Goal: Information Seeking & Learning: Learn about a topic

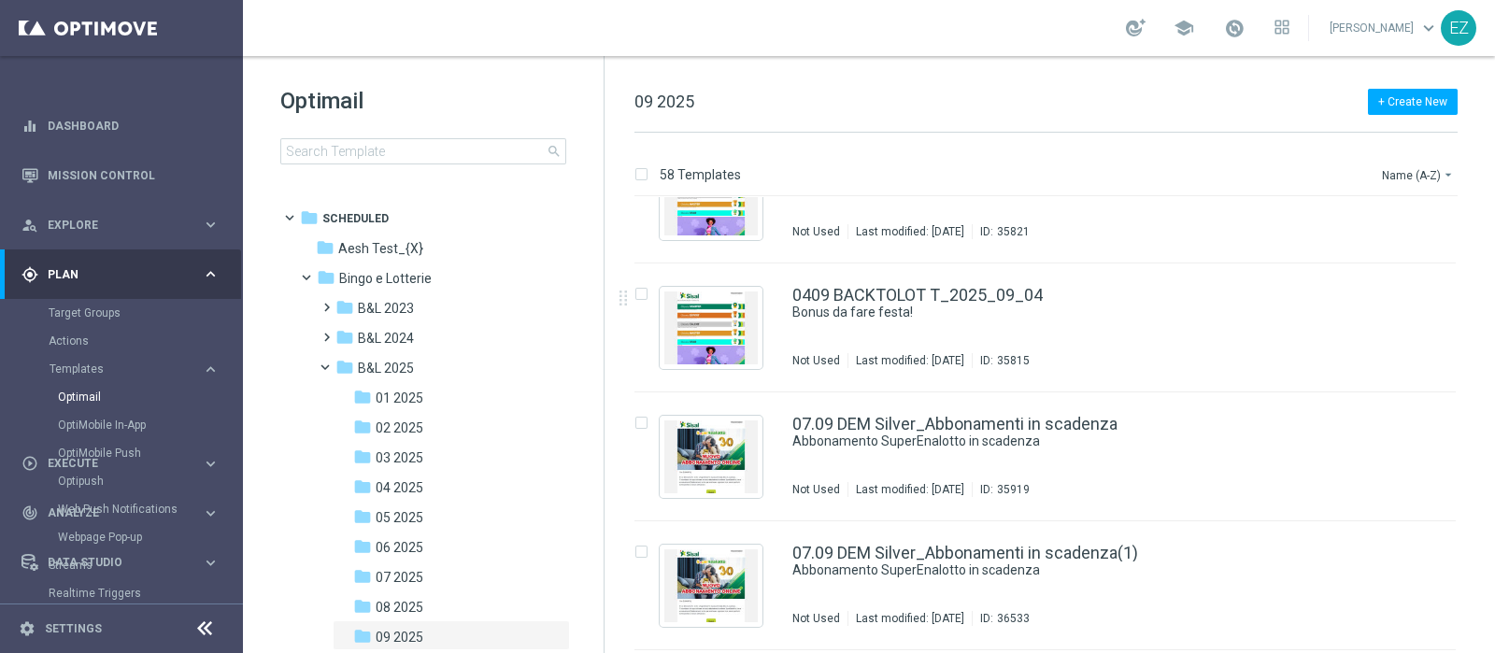
scroll to position [1740, 0]
click at [411, 639] on span "09 2025" at bounding box center [400, 637] width 48 height 17
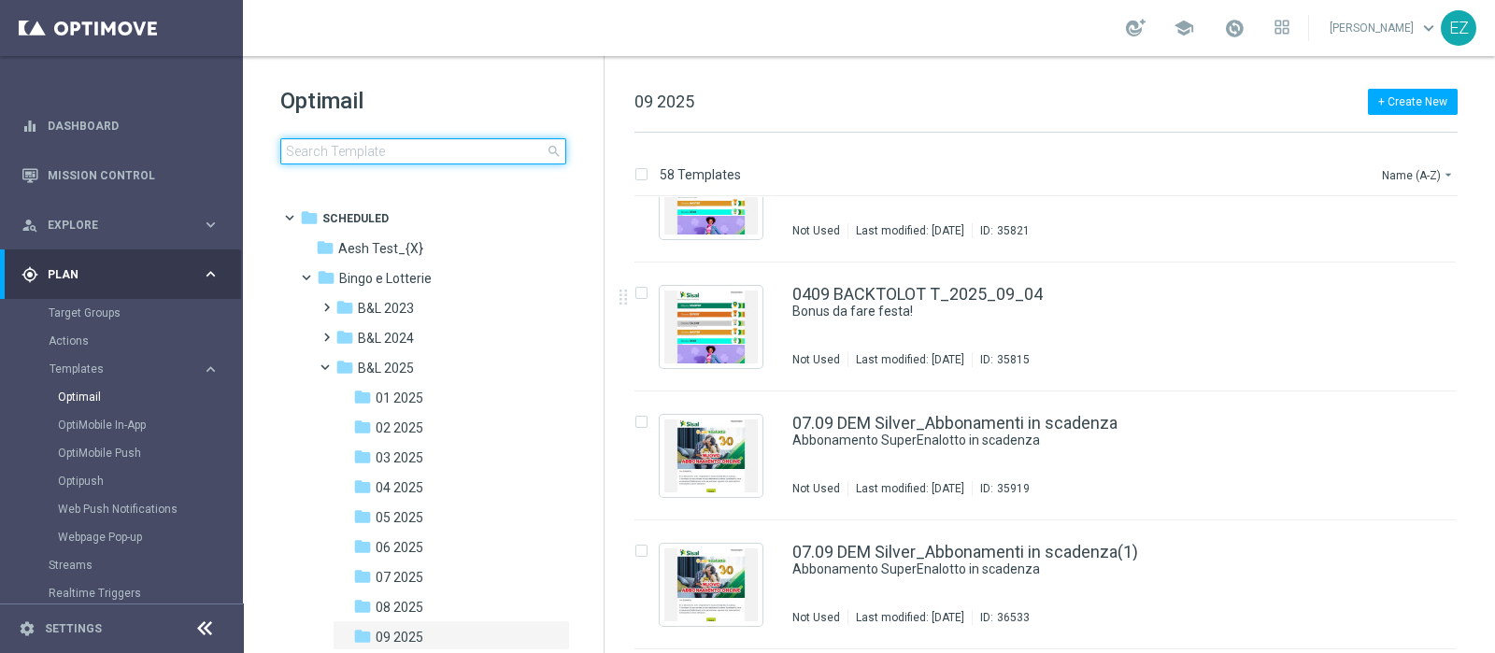
click at [481, 140] on input at bounding box center [423, 151] width 286 height 26
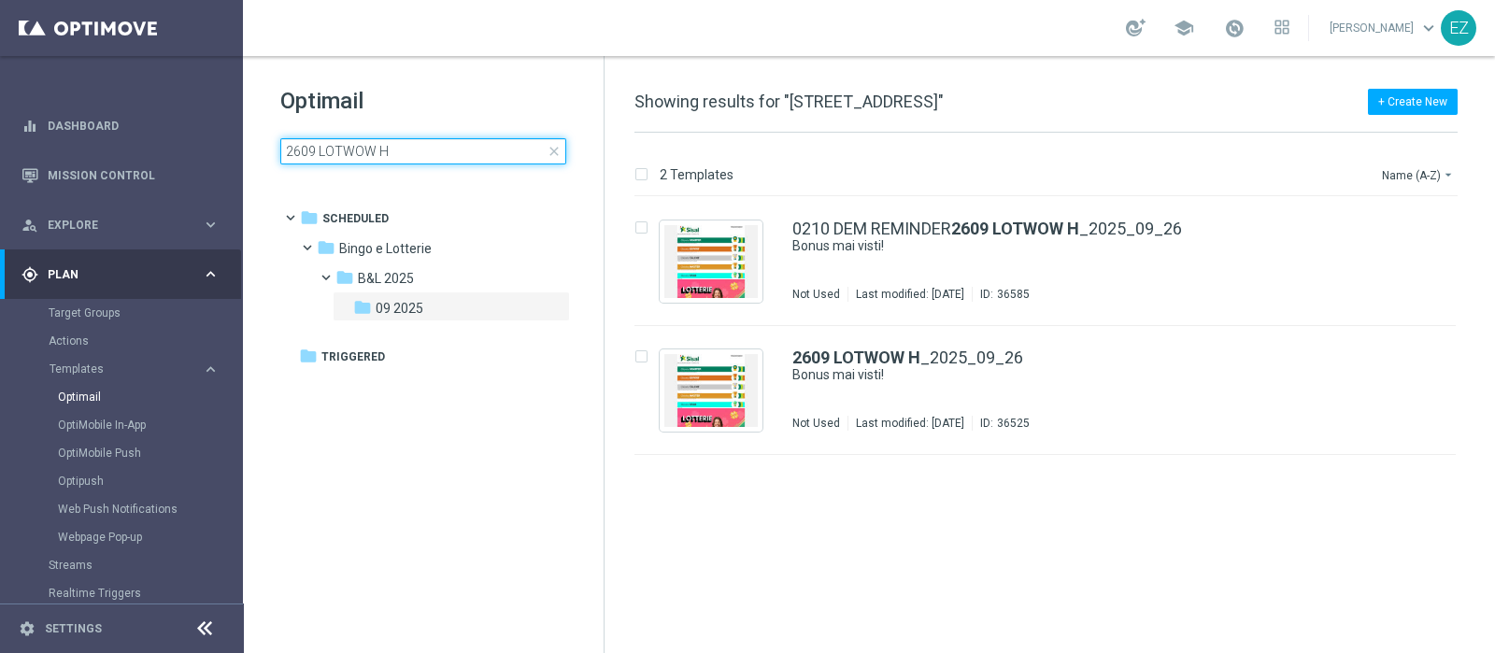
type input "2609 LOTWOW"
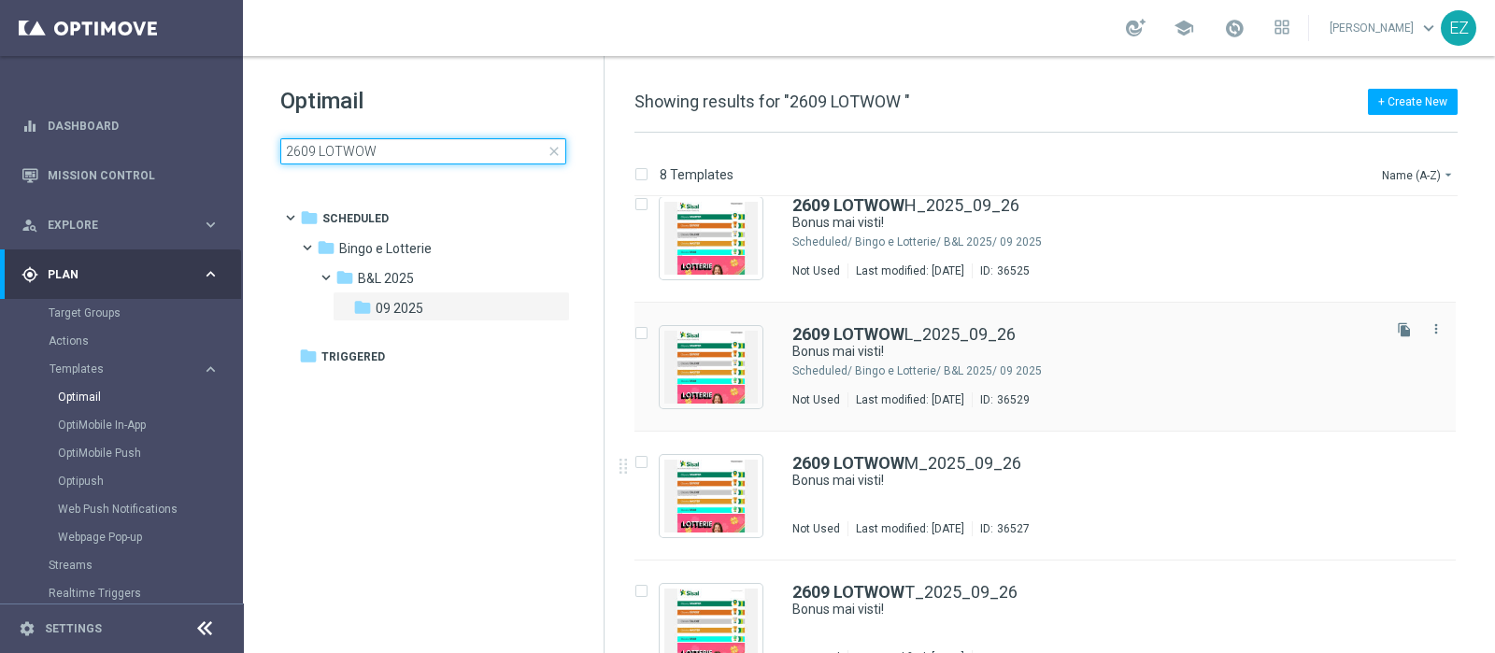
scroll to position [575, 0]
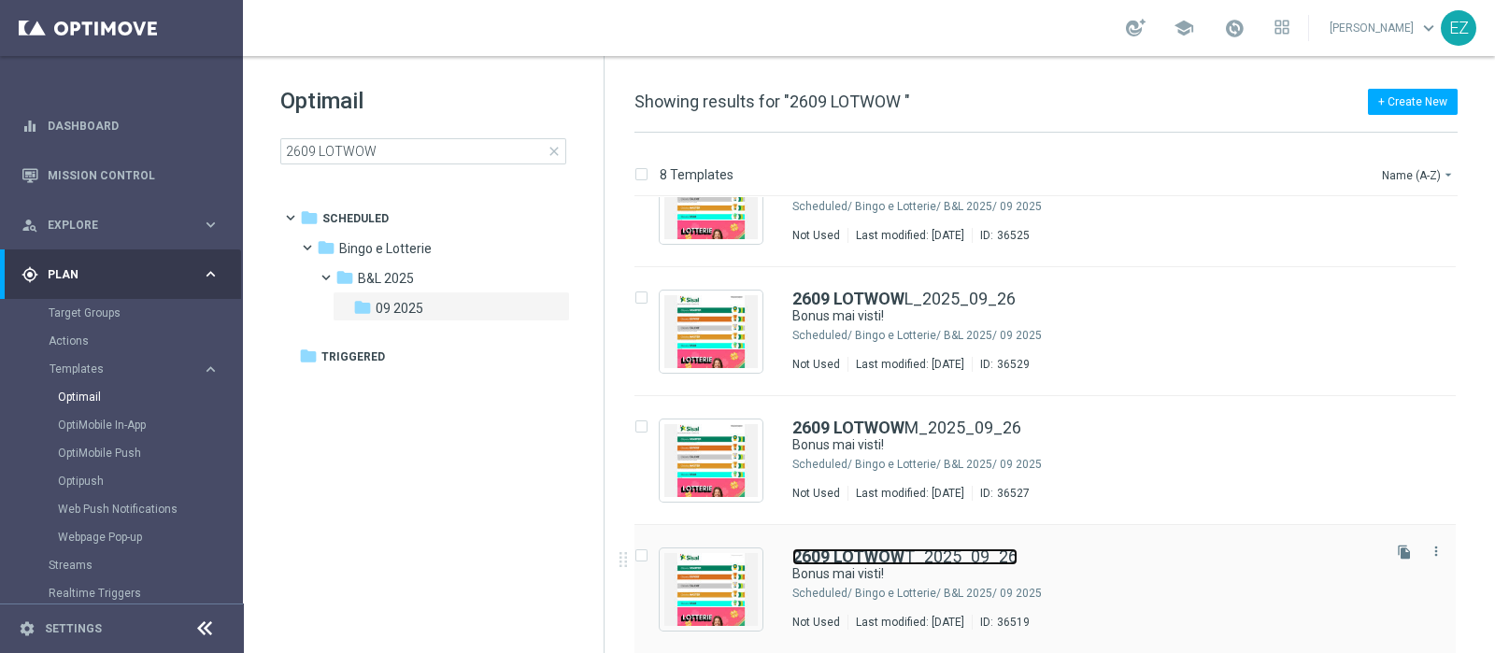
click at [1013, 553] on link "2609 LOTWOW T_2025_09_26" at bounding box center [905, 557] width 225 height 17
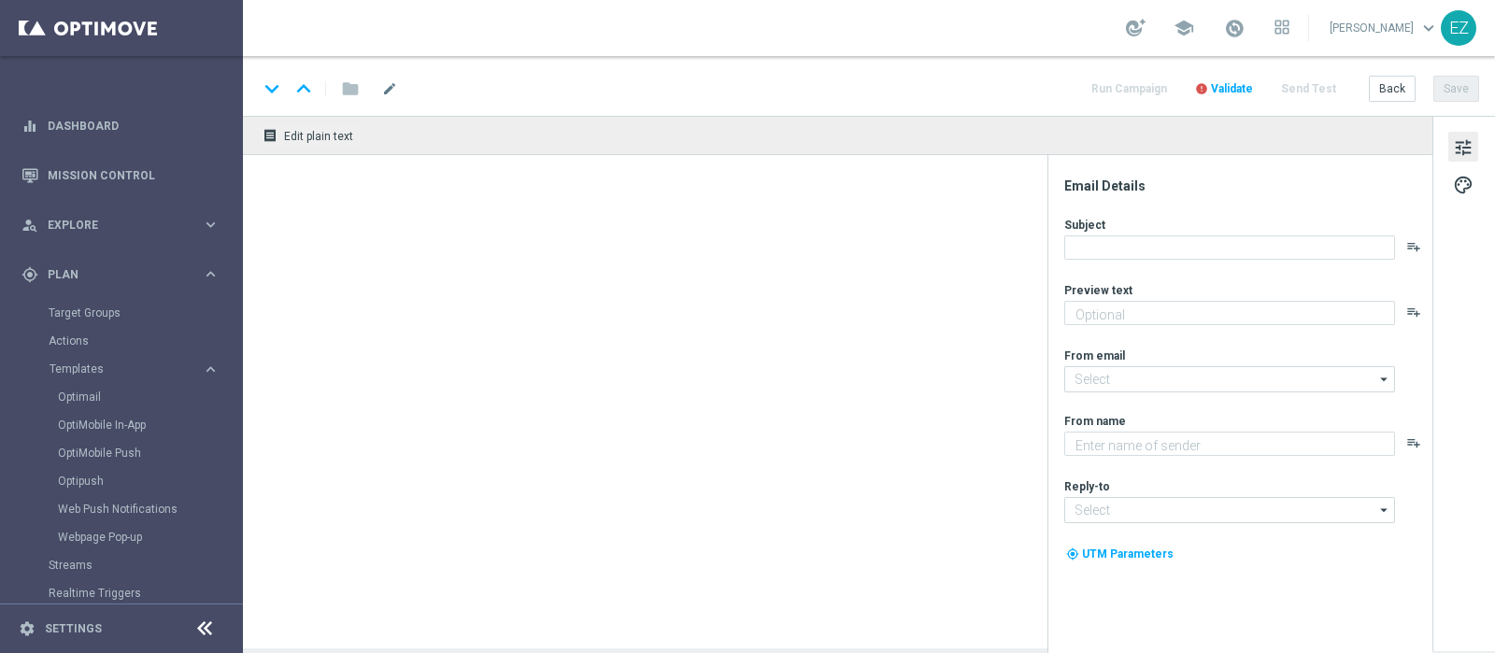
type textarea "Per te fino a 150€ di bonus"
type textarea "Sisal"
type input "newsletter@comunicazioni.sisal.it"
type input "info@sisal.it"
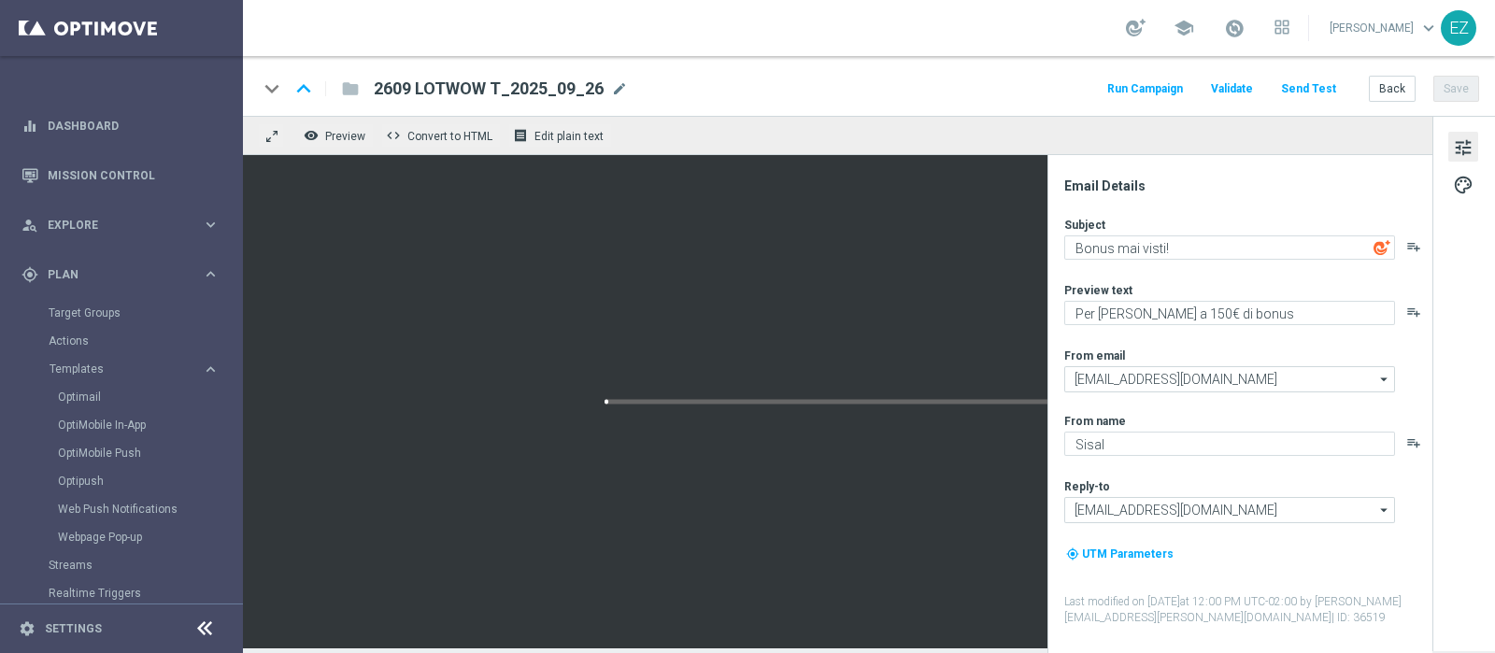
click at [1319, 87] on button "Send Test" at bounding box center [1309, 89] width 61 height 25
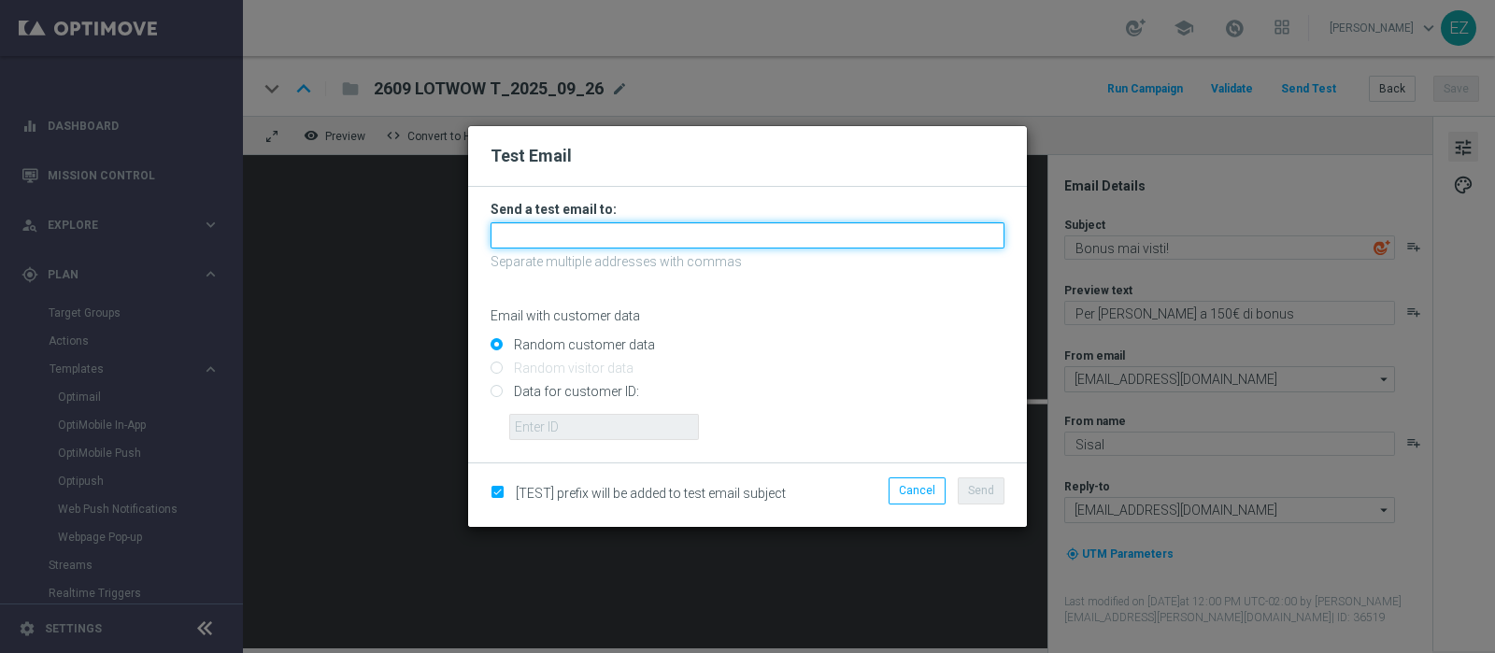
click at [672, 241] on input "text" at bounding box center [748, 235] width 514 height 26
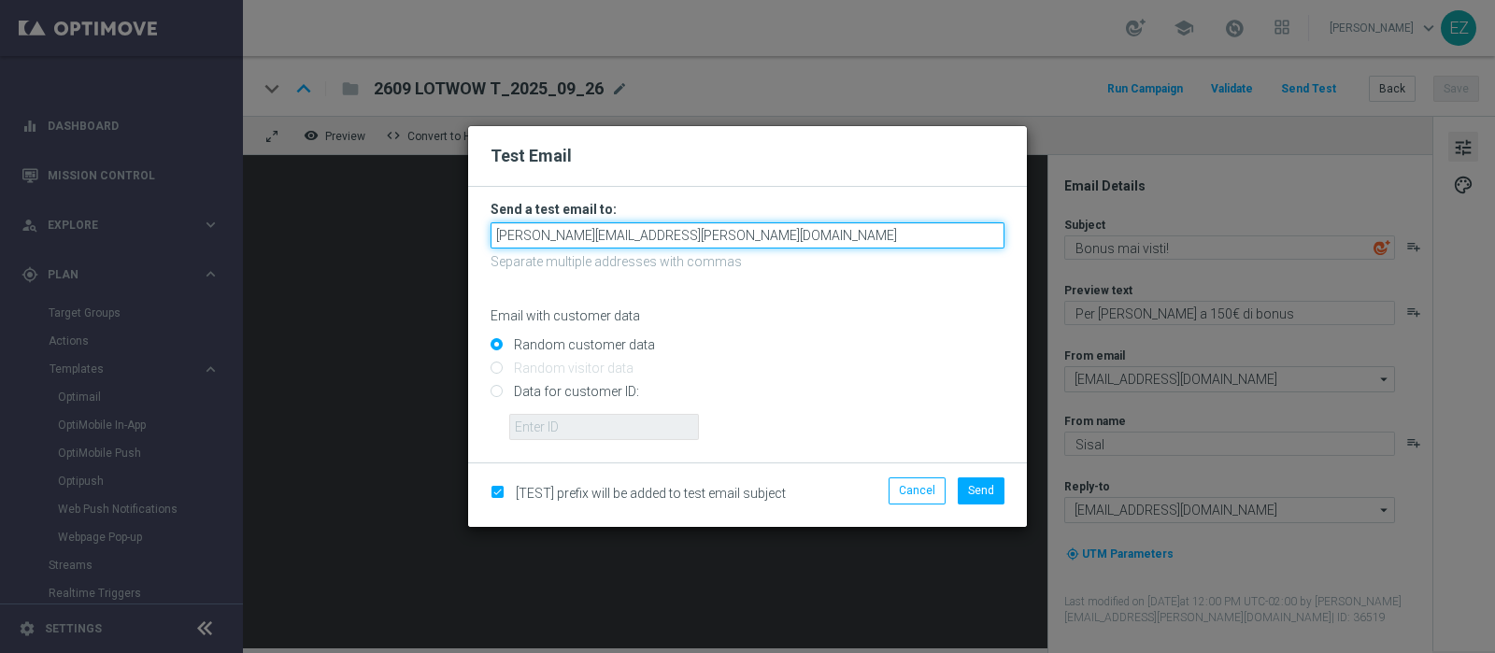
click at [663, 226] on input "elena.zarbin@sisal.it" at bounding box center [748, 235] width 514 height 26
type input "elena.zarbin@gmail.com"
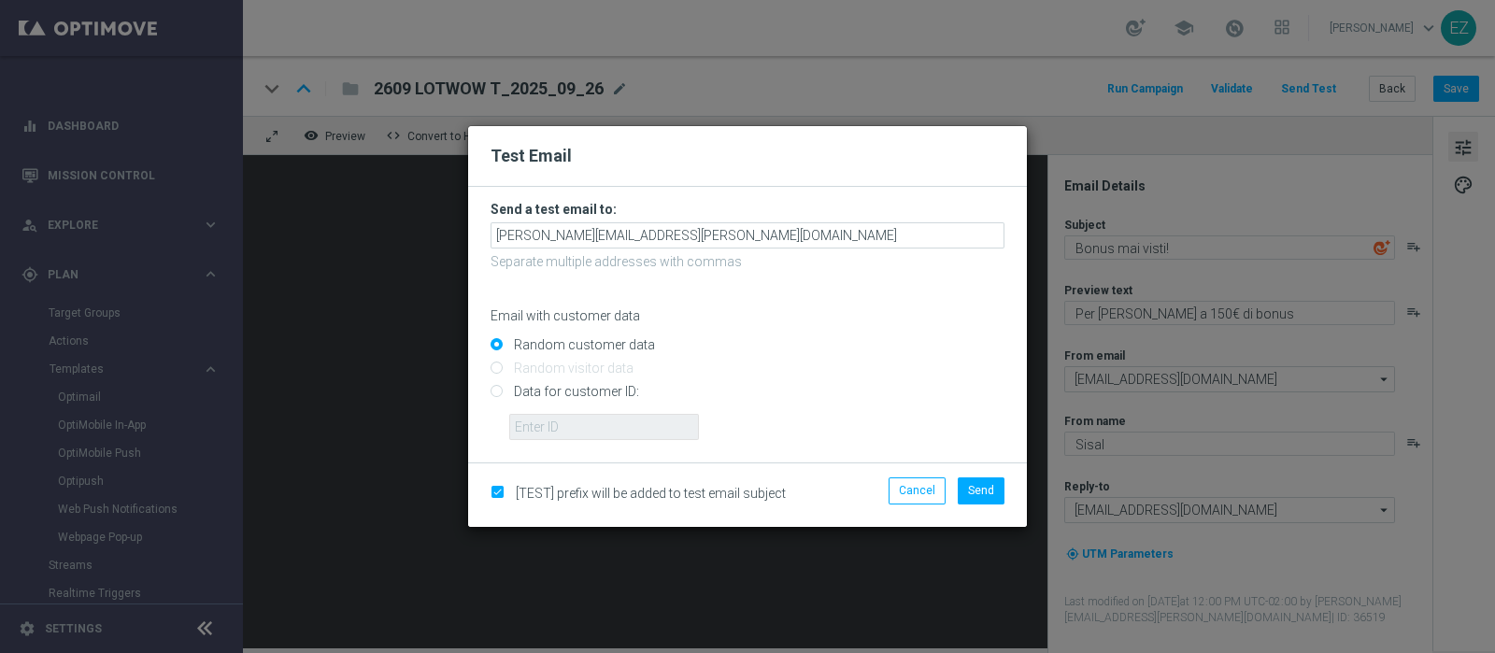
click at [553, 394] on input "Data for customer ID:" at bounding box center [748, 400] width 514 height 26
radio input "true"
click at [526, 340] on input "Random customer data" at bounding box center [748, 352] width 514 height 26
radio input "true"
click at [995, 494] on button "Send" at bounding box center [981, 491] width 47 height 26
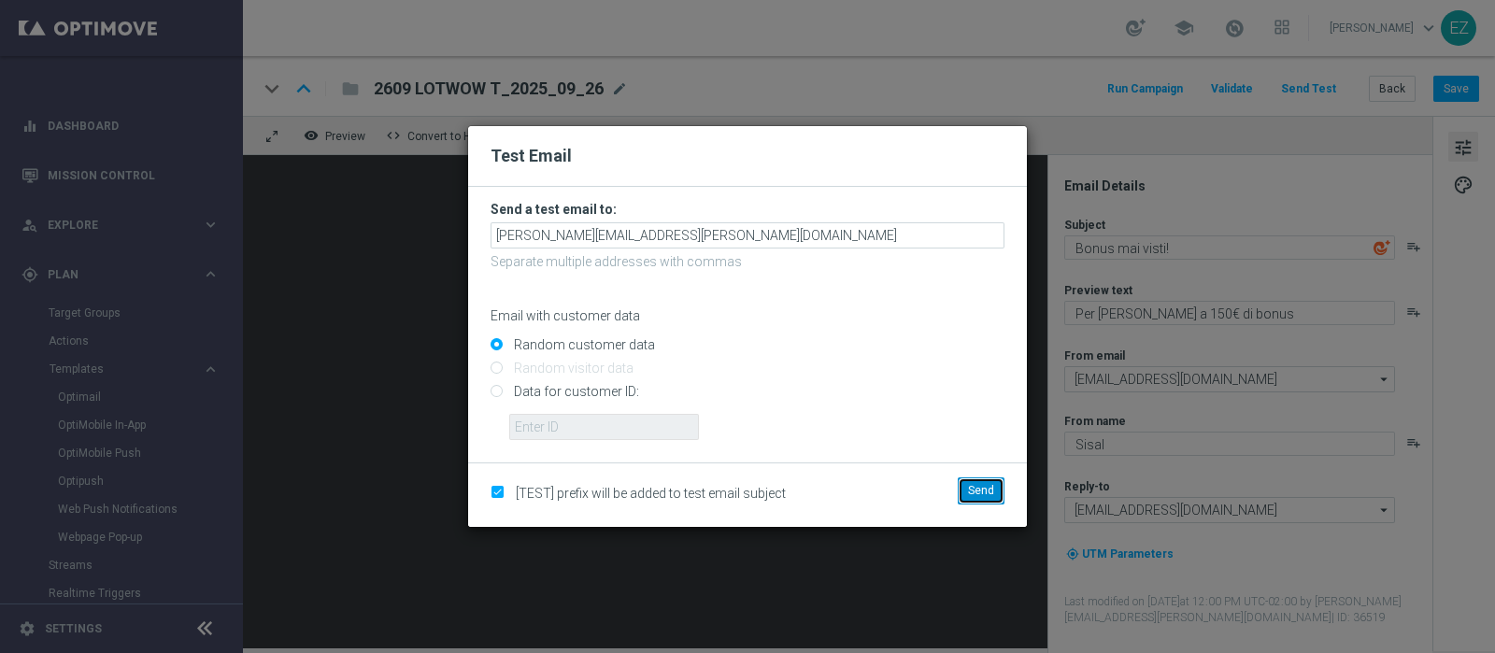
click at [983, 484] on span "Send" at bounding box center [981, 490] width 26 height 13
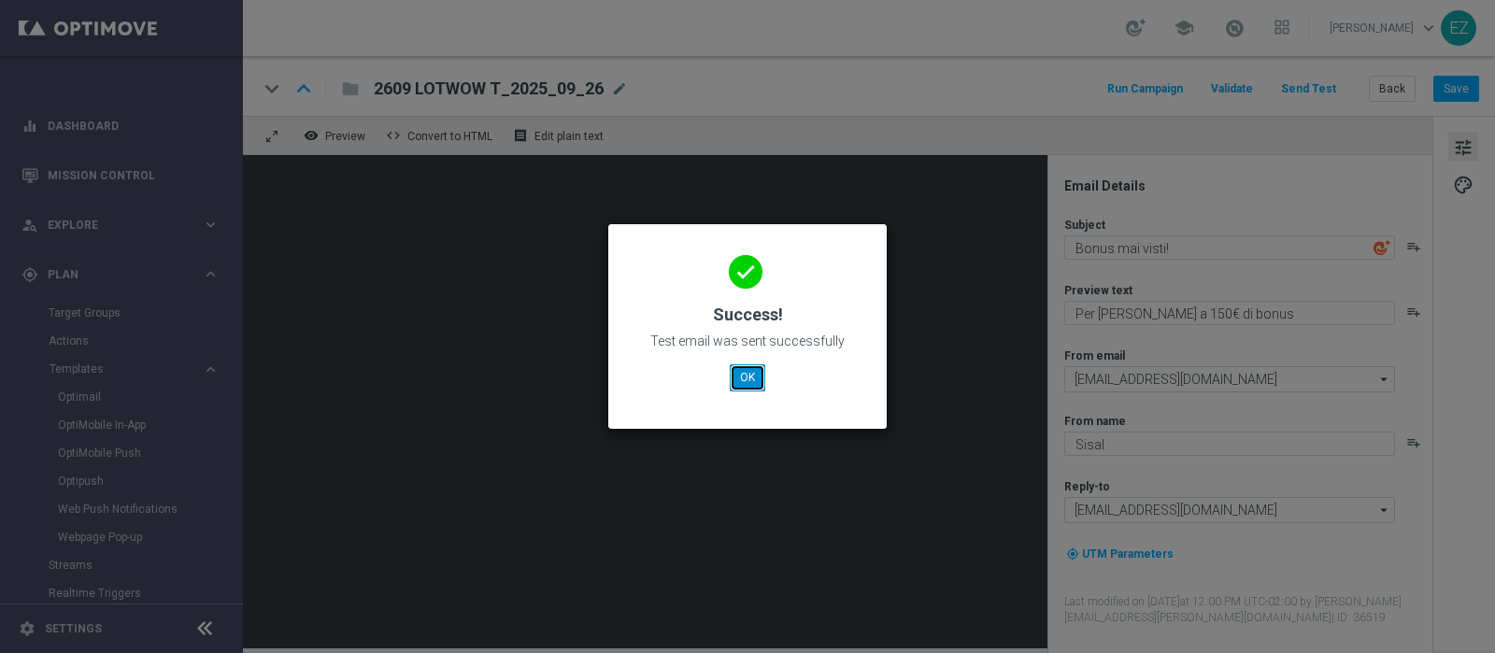
click at [752, 385] on button "OK" at bounding box center [748, 378] width 36 height 26
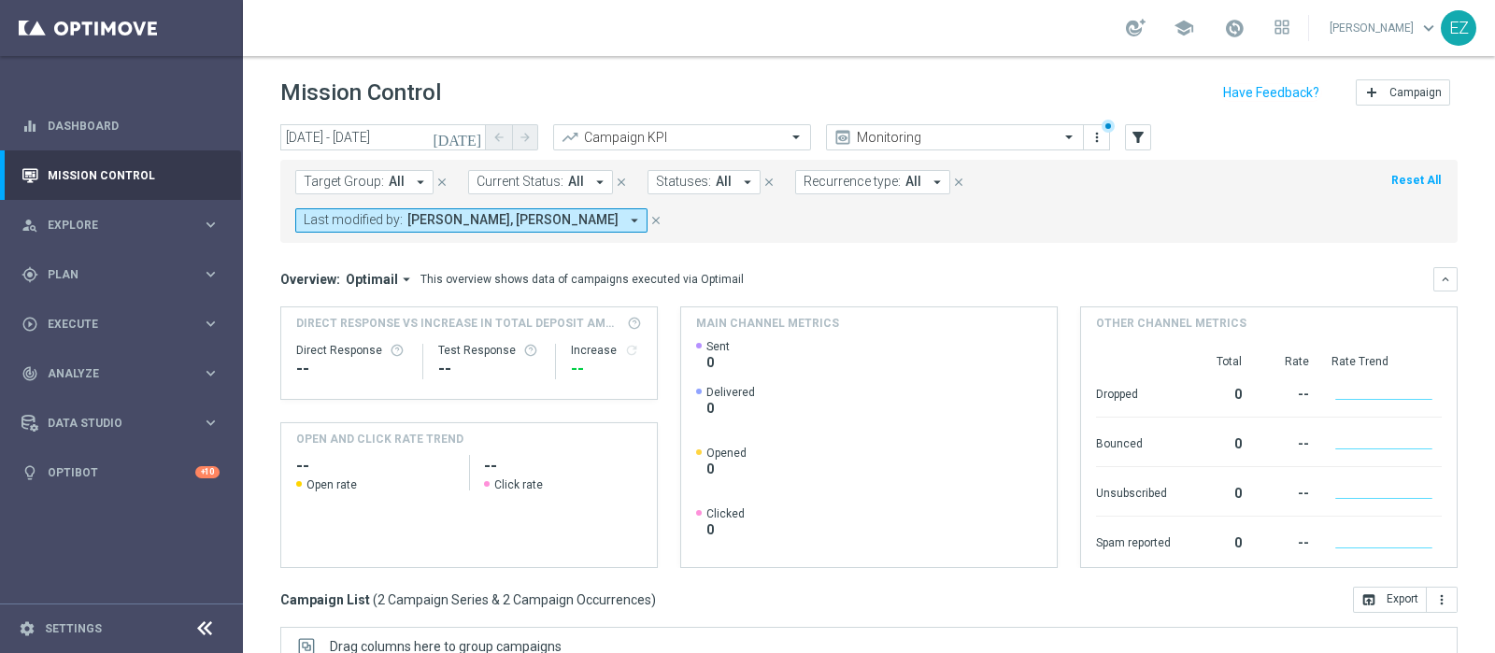
click at [467, 133] on icon "[DATE]" at bounding box center [458, 137] width 50 height 17
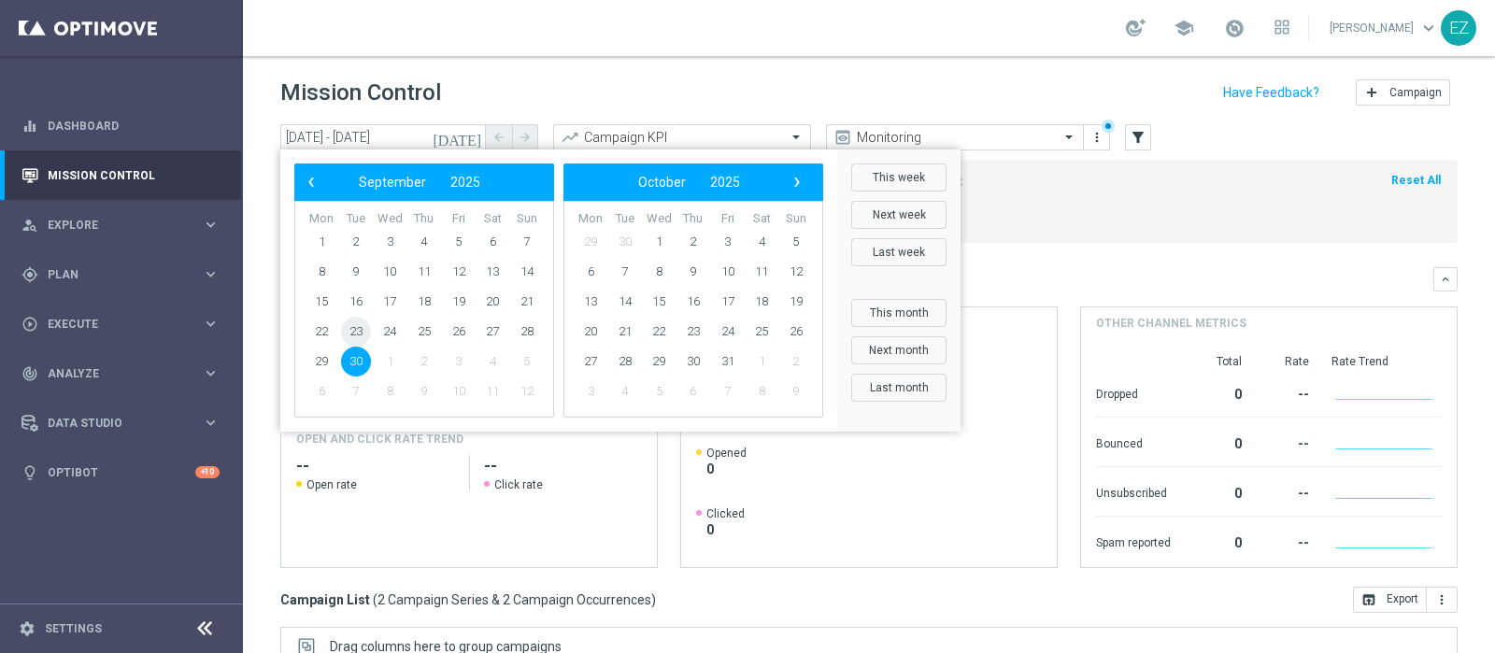
click at [342, 336] on span "23" at bounding box center [356, 332] width 30 height 30
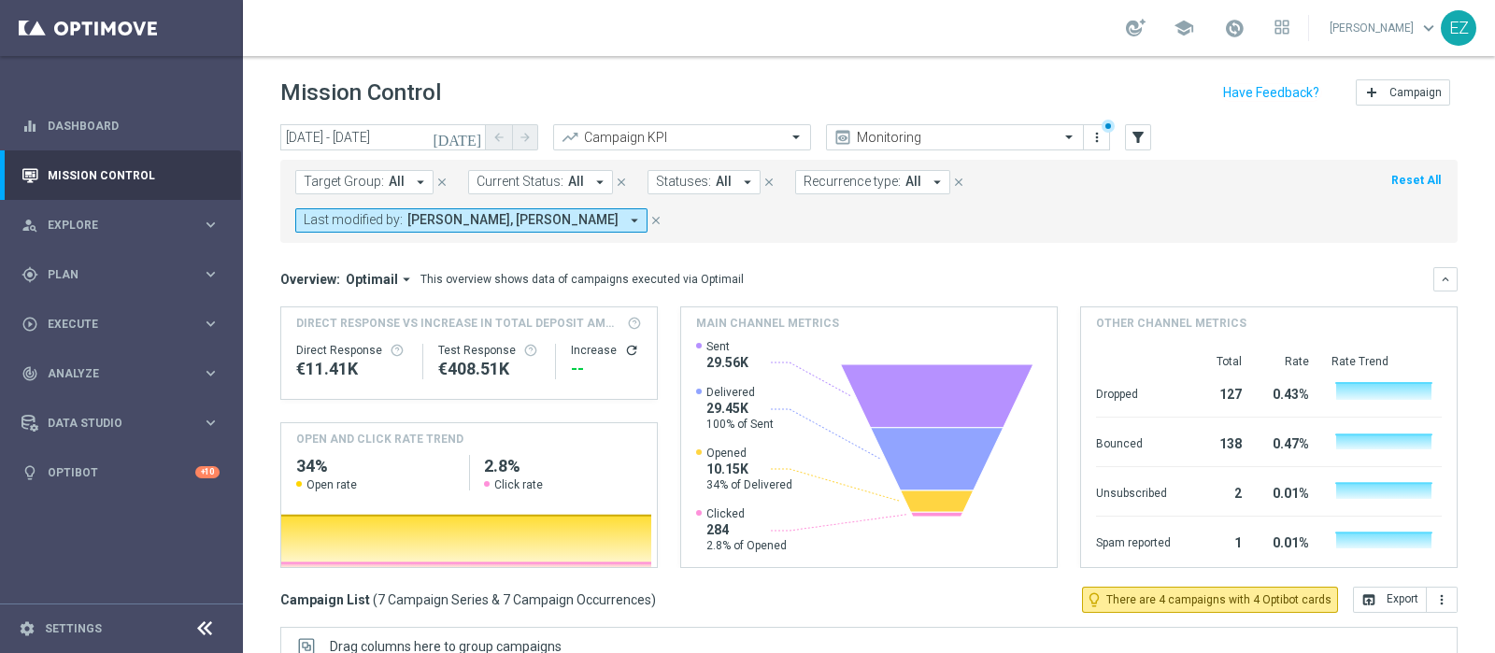
scroll to position [280, 0]
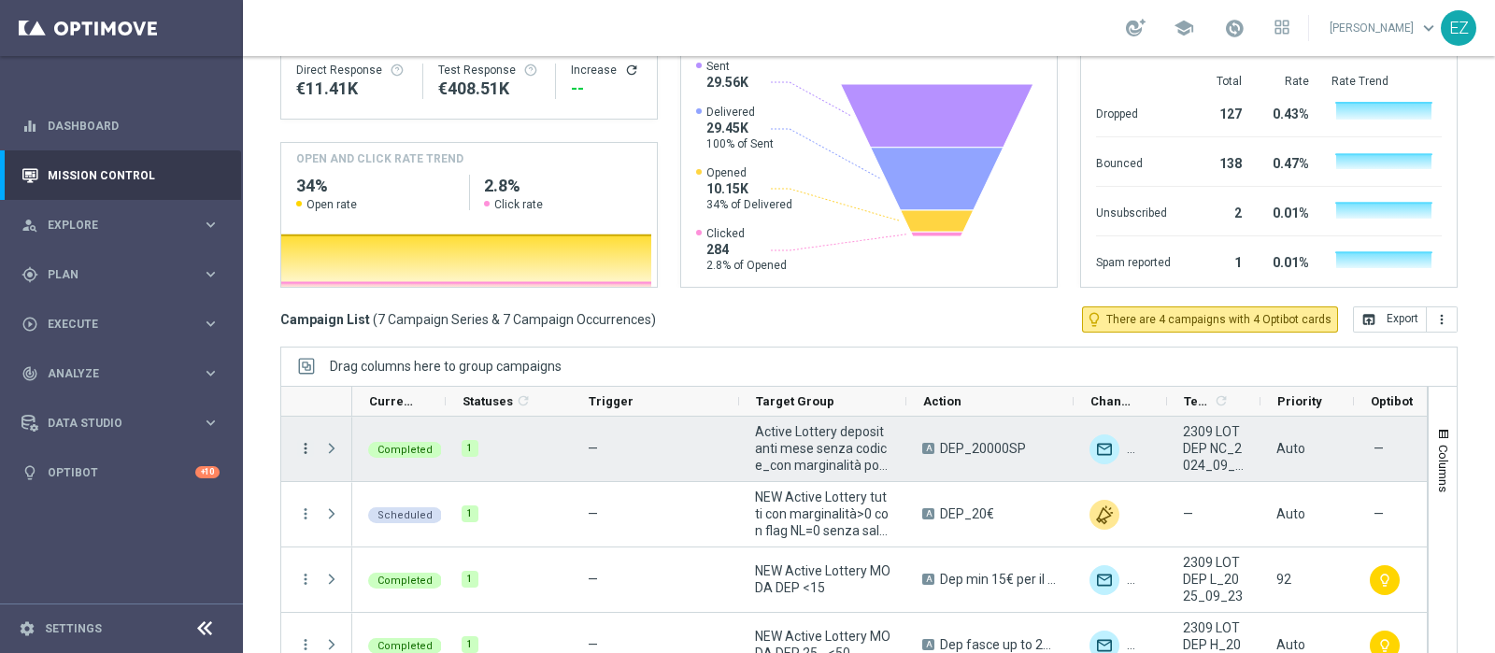
click at [307, 440] on icon "more_vert" at bounding box center [305, 448] width 17 height 17
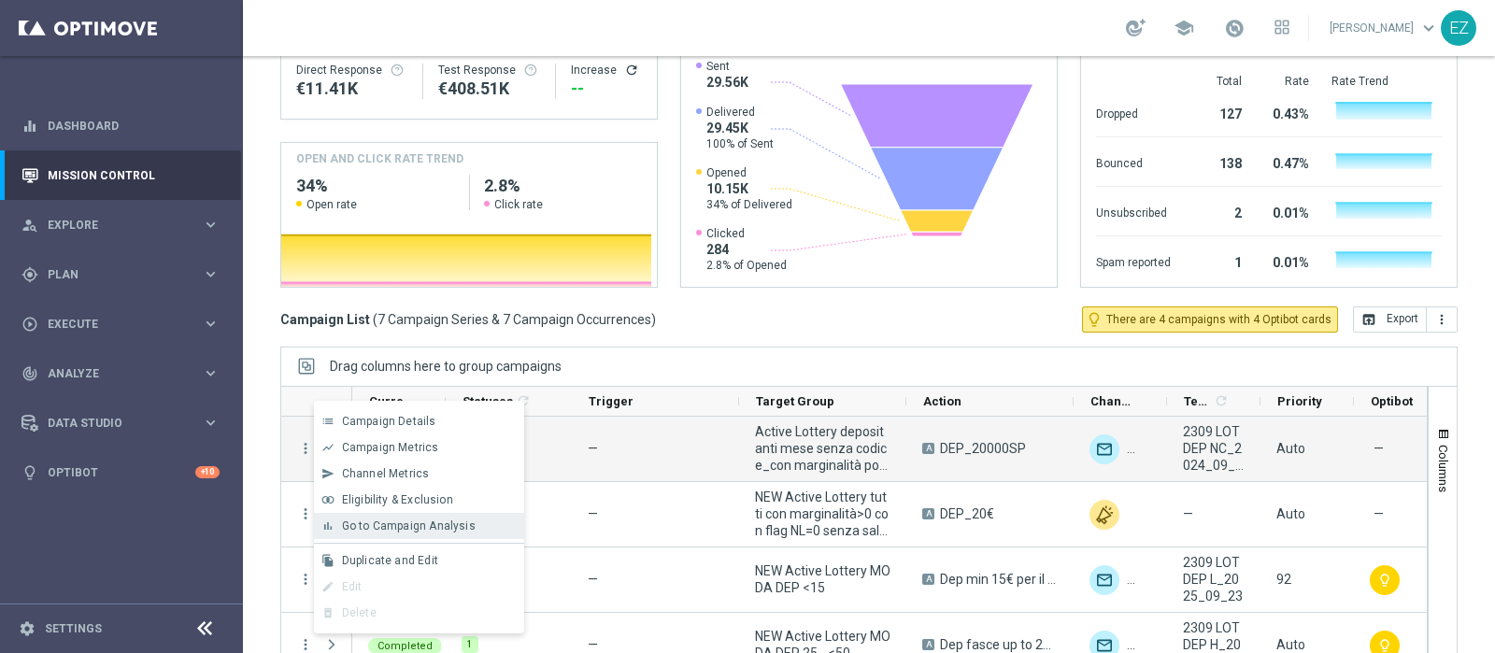
click at [434, 527] on span "Go to Campaign Analysis" at bounding box center [409, 526] width 134 height 13
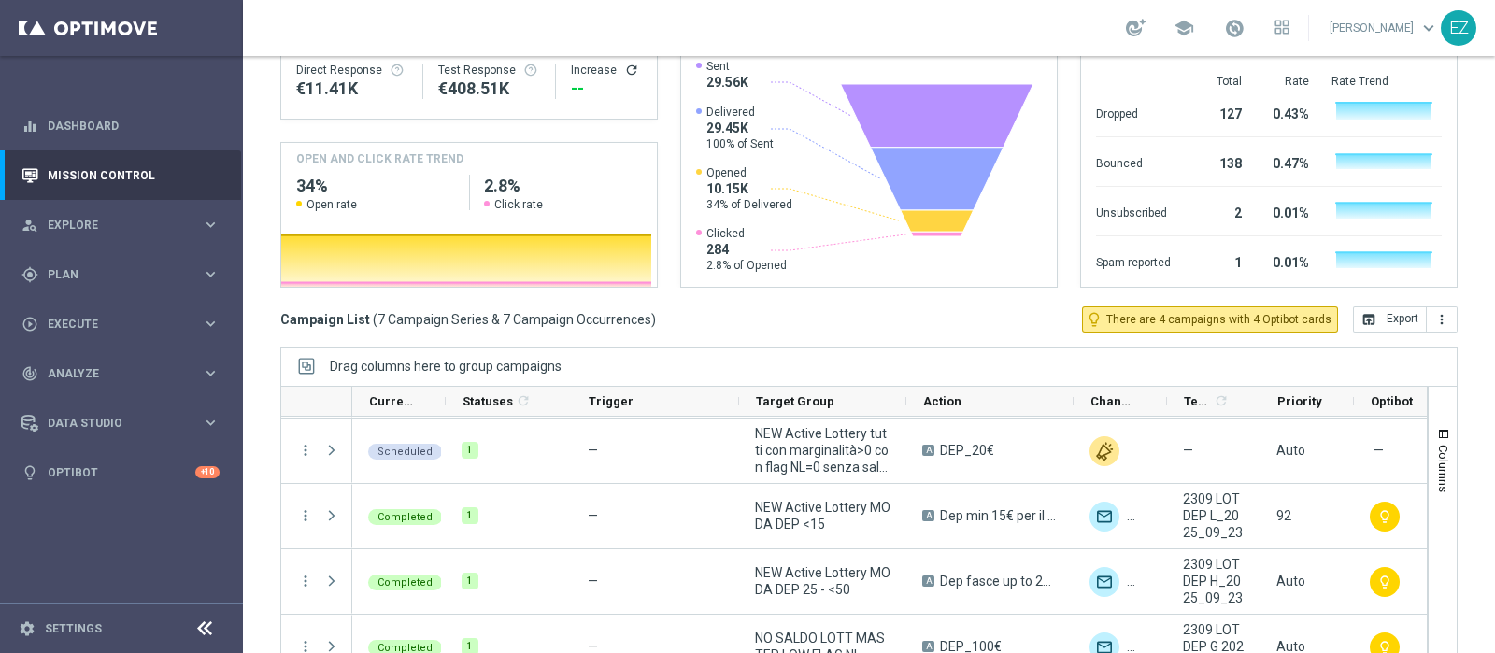
scroll to position [0, 0]
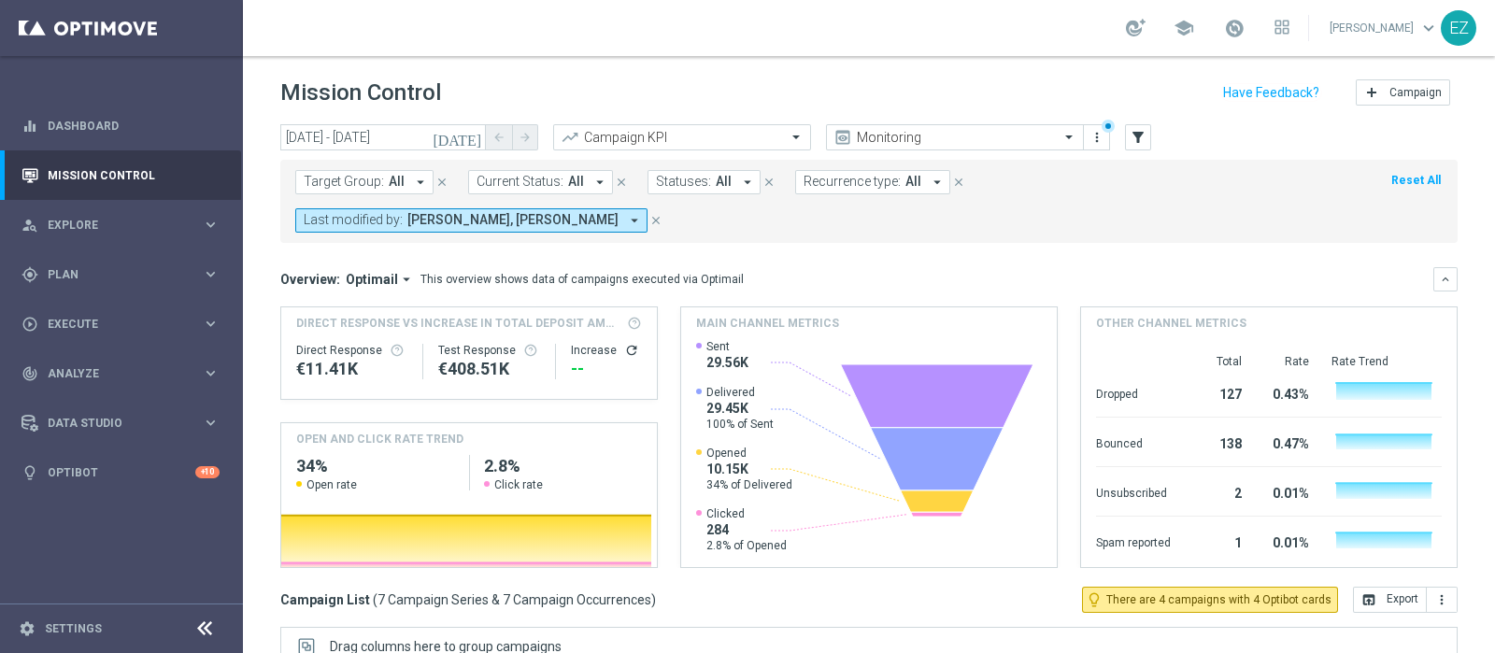
click at [477, 144] on icon "[DATE]" at bounding box center [458, 137] width 50 height 17
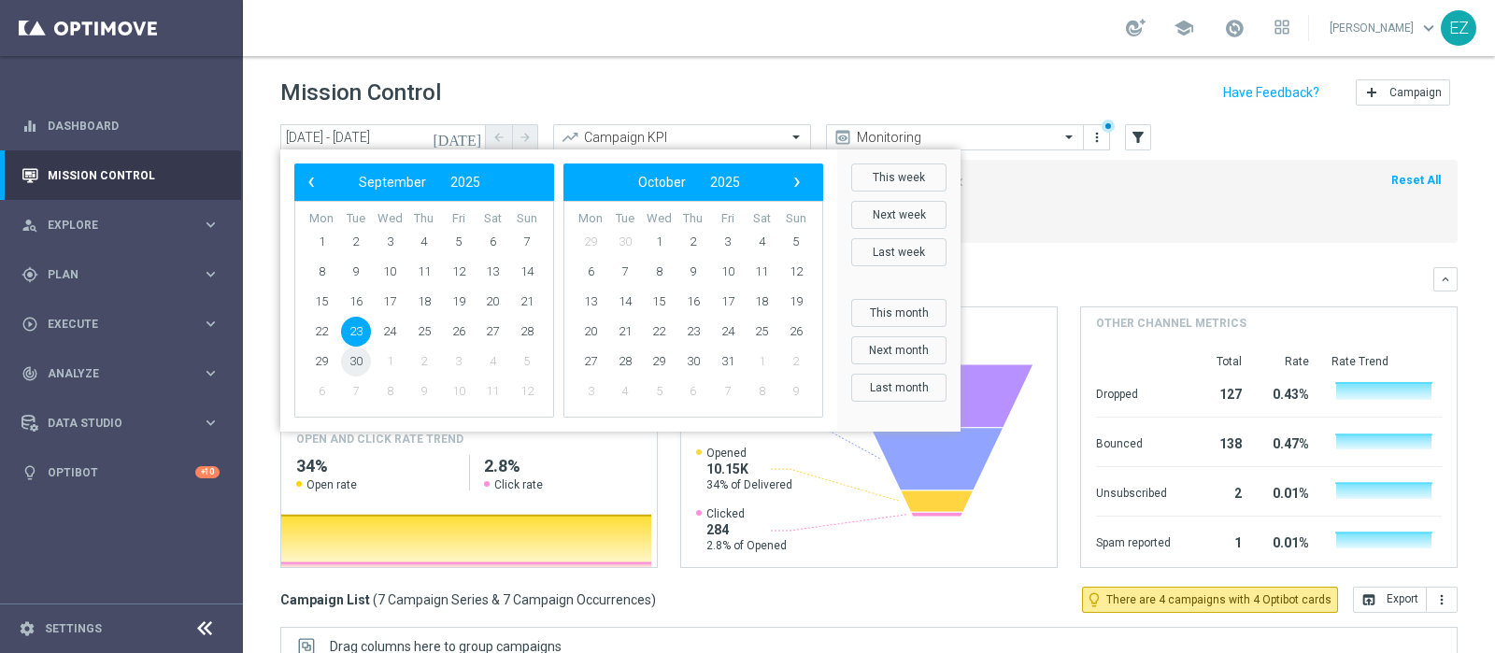
click at [361, 365] on span "30" at bounding box center [356, 362] width 30 height 30
type input "[DATE] - [DATE]"
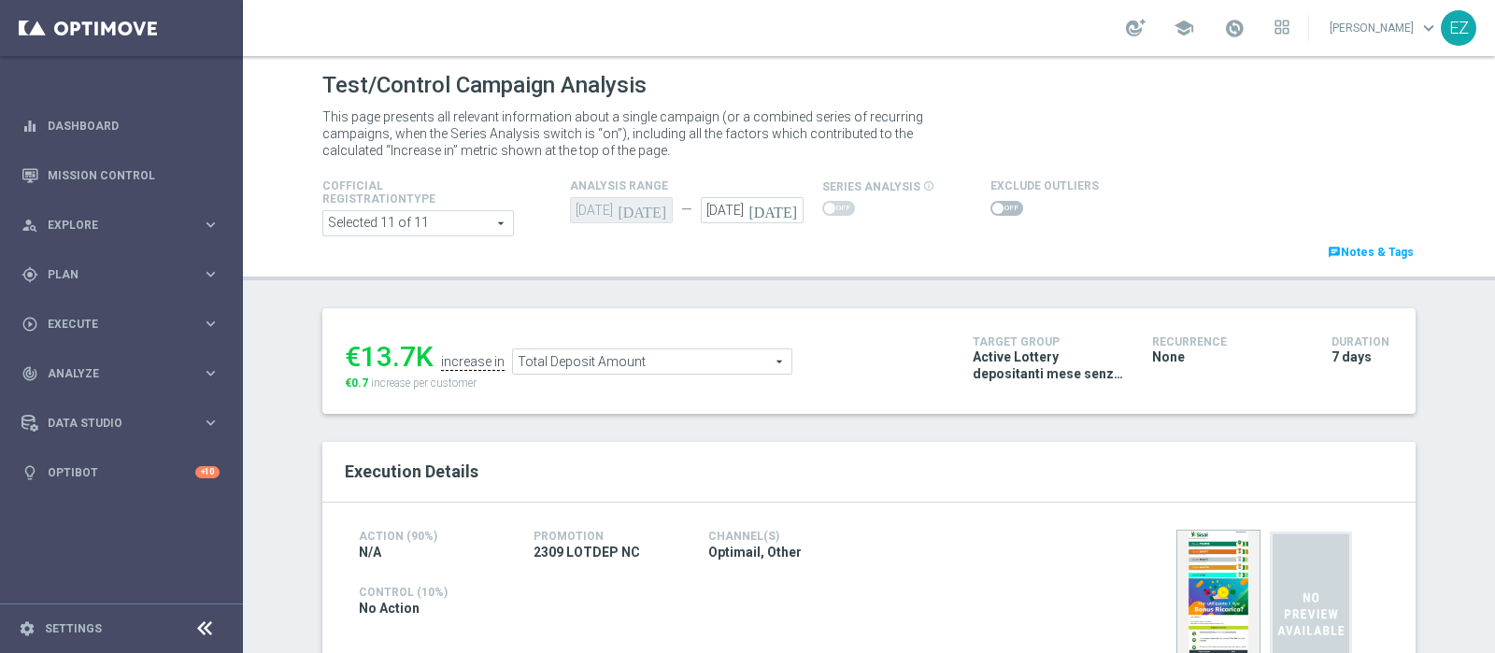
click at [993, 207] on span at bounding box center [998, 208] width 11 height 11
click at [991, 207] on input "checkbox" at bounding box center [1007, 208] width 33 height 15
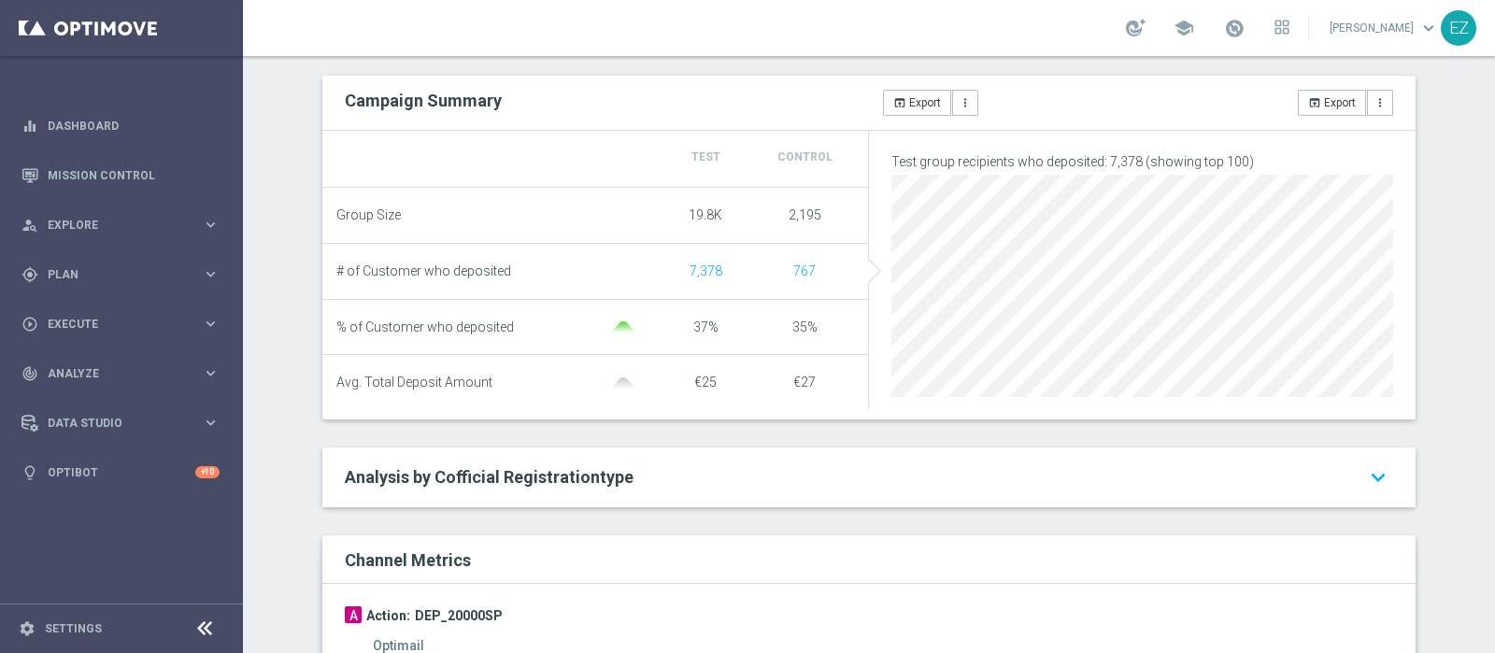
scroll to position [159, 0]
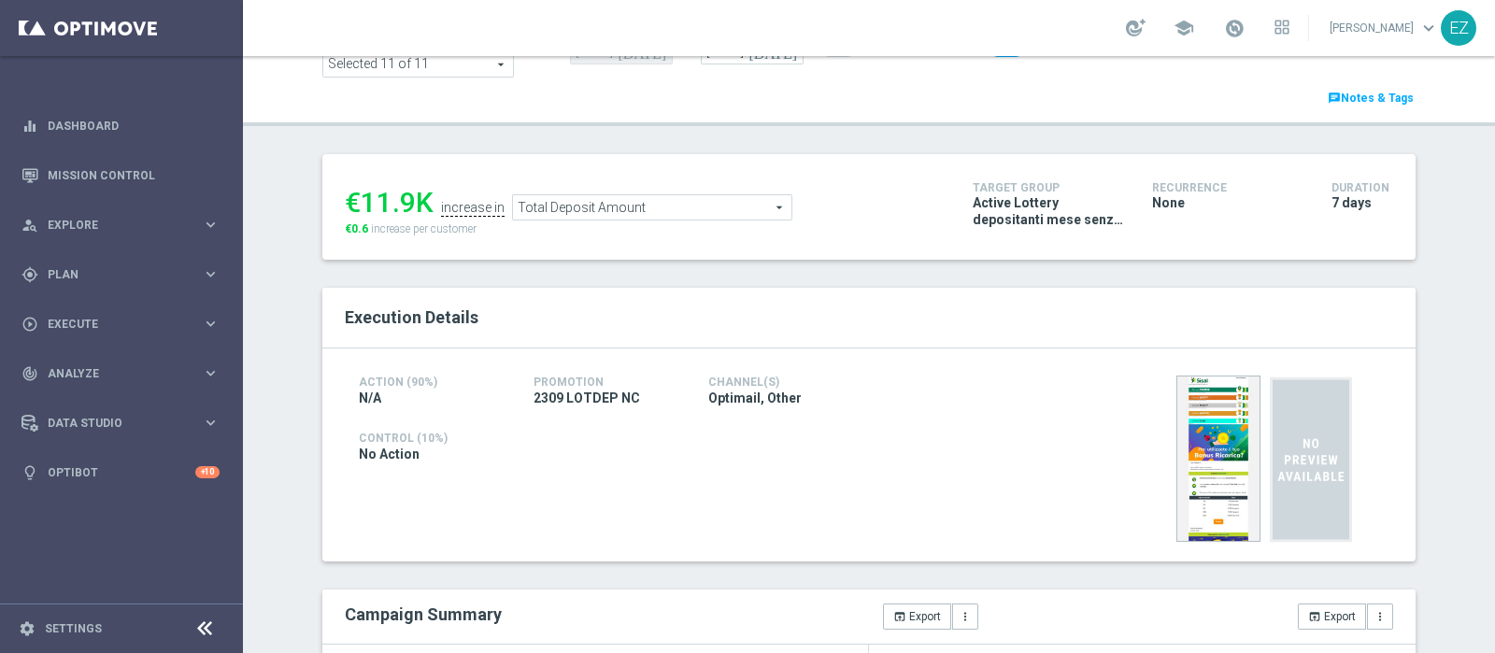
click at [738, 207] on span "Total Deposit Amount" at bounding box center [652, 207] width 279 height 24
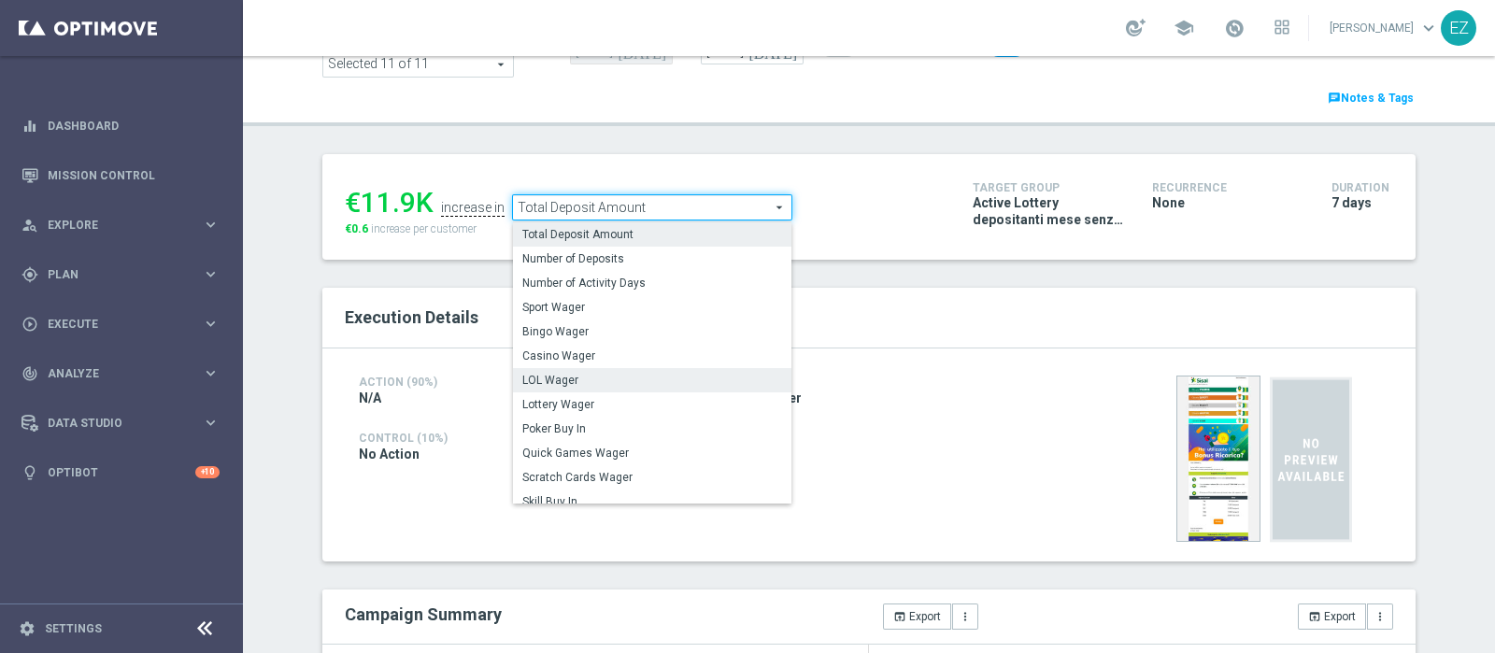
click at [641, 379] on span "LOL Wager" at bounding box center [652, 380] width 260 height 15
checkbox input "false"
type input "LOL Wager"
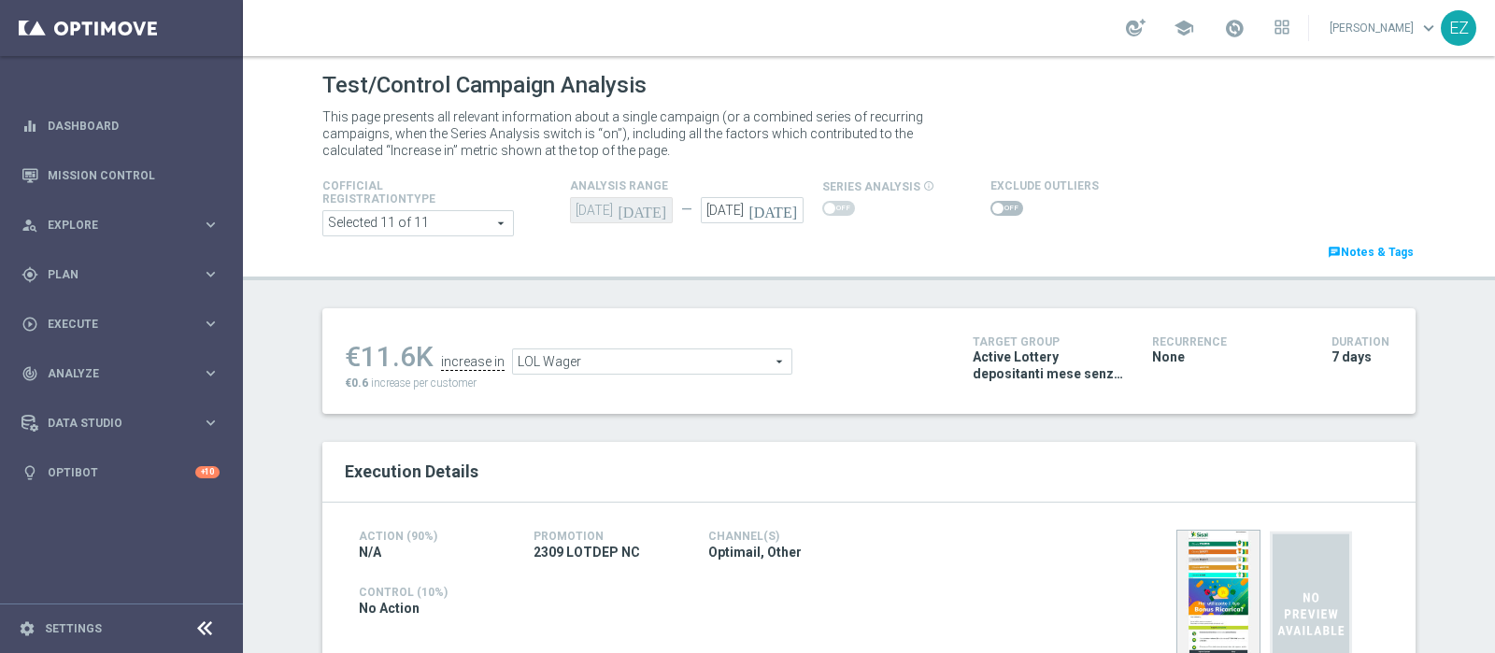
click at [1000, 207] on span at bounding box center [1007, 208] width 33 height 15
click at [1000, 207] on input "checkbox" at bounding box center [1007, 208] width 33 height 15
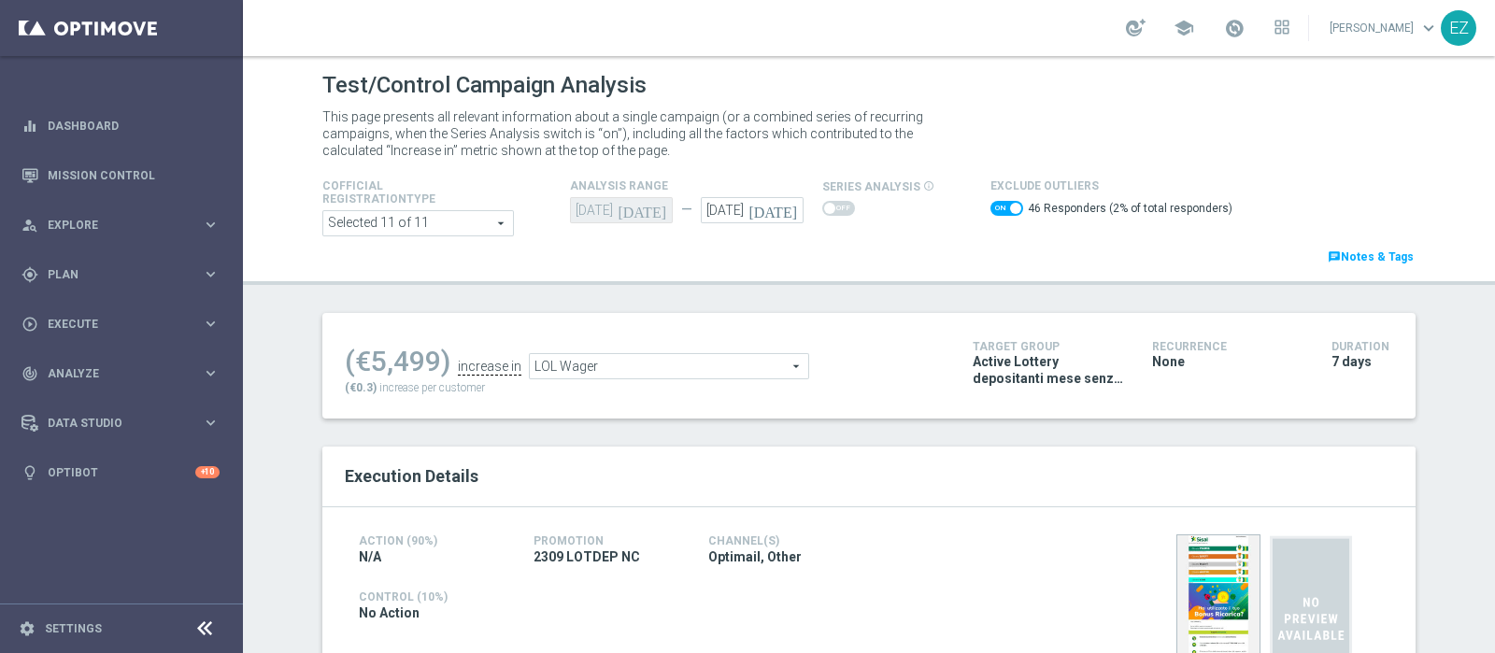
click at [710, 357] on span "LOL Wager" at bounding box center [669, 366] width 279 height 24
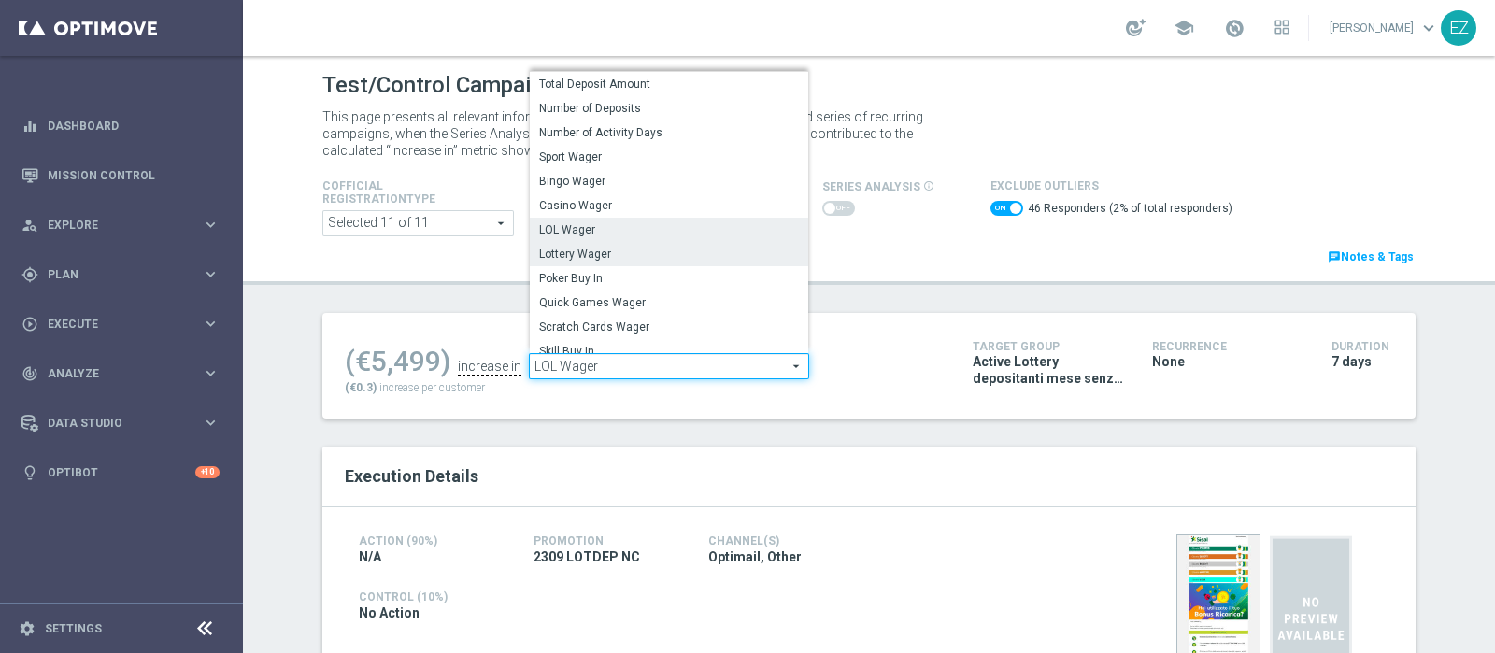
click at [597, 254] on span "Lottery Wager" at bounding box center [669, 254] width 260 height 15
checkbox input "false"
type input "Lottery Wager"
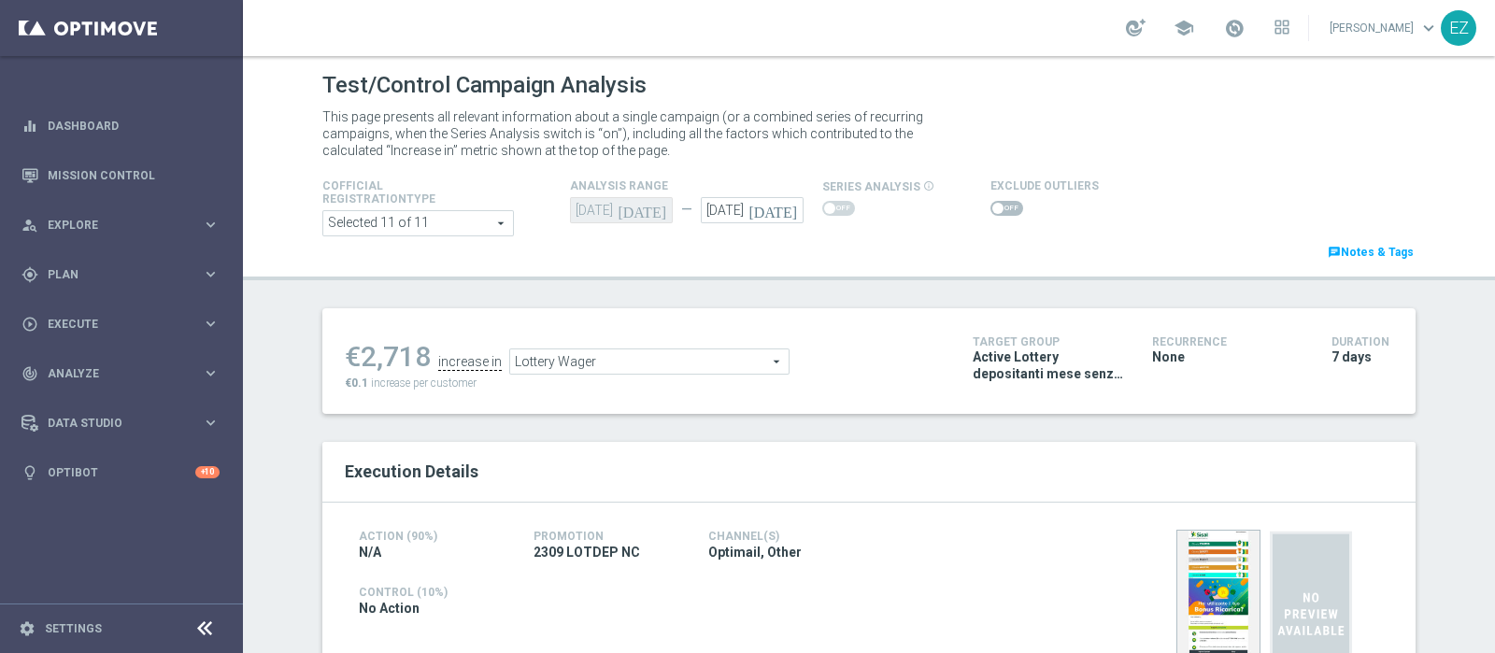
click at [1001, 213] on span at bounding box center [1007, 208] width 33 height 15
click at [1001, 213] on input "checkbox" at bounding box center [1007, 208] width 33 height 15
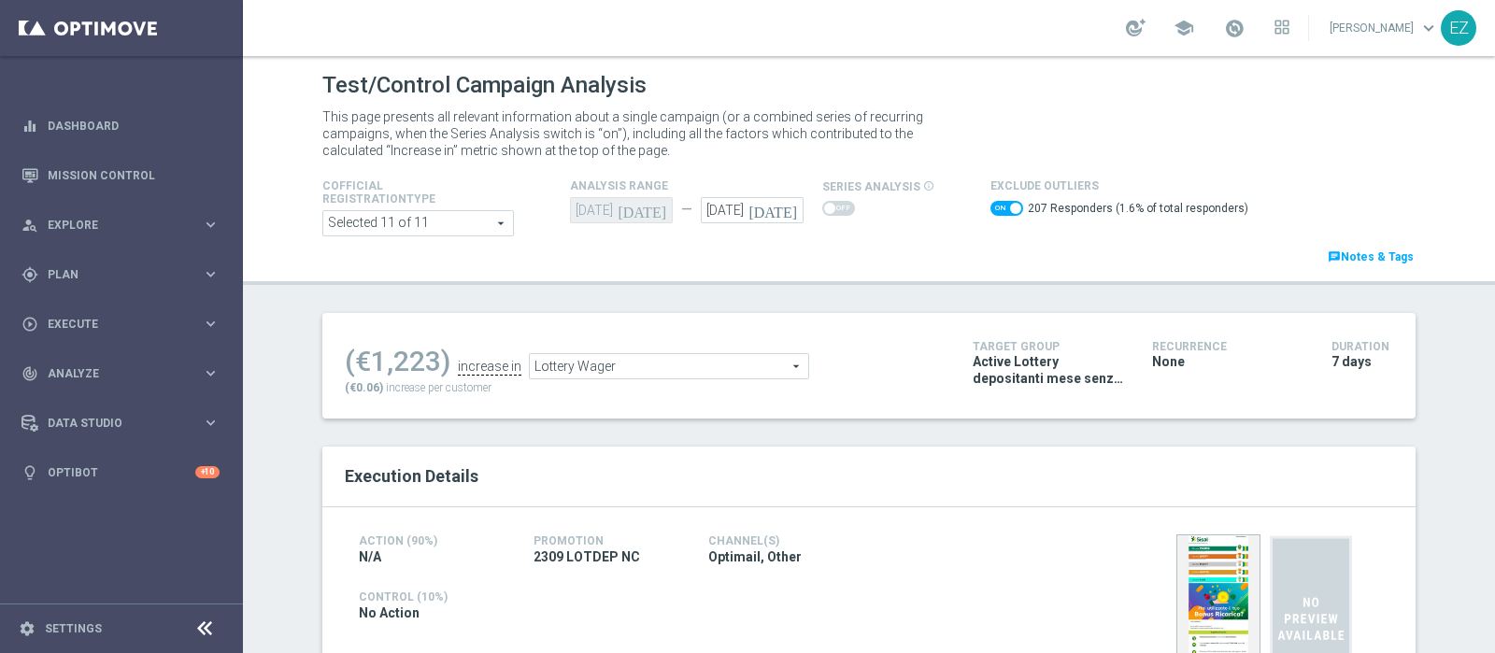
click at [715, 379] on div "(€1,223) increase in Lottery Wager Lottery Wager arrow_drop_down search (€0.06)…" at bounding box center [645, 366] width 600 height 61
click at [713, 376] on span "Lottery Wager" at bounding box center [669, 366] width 279 height 24
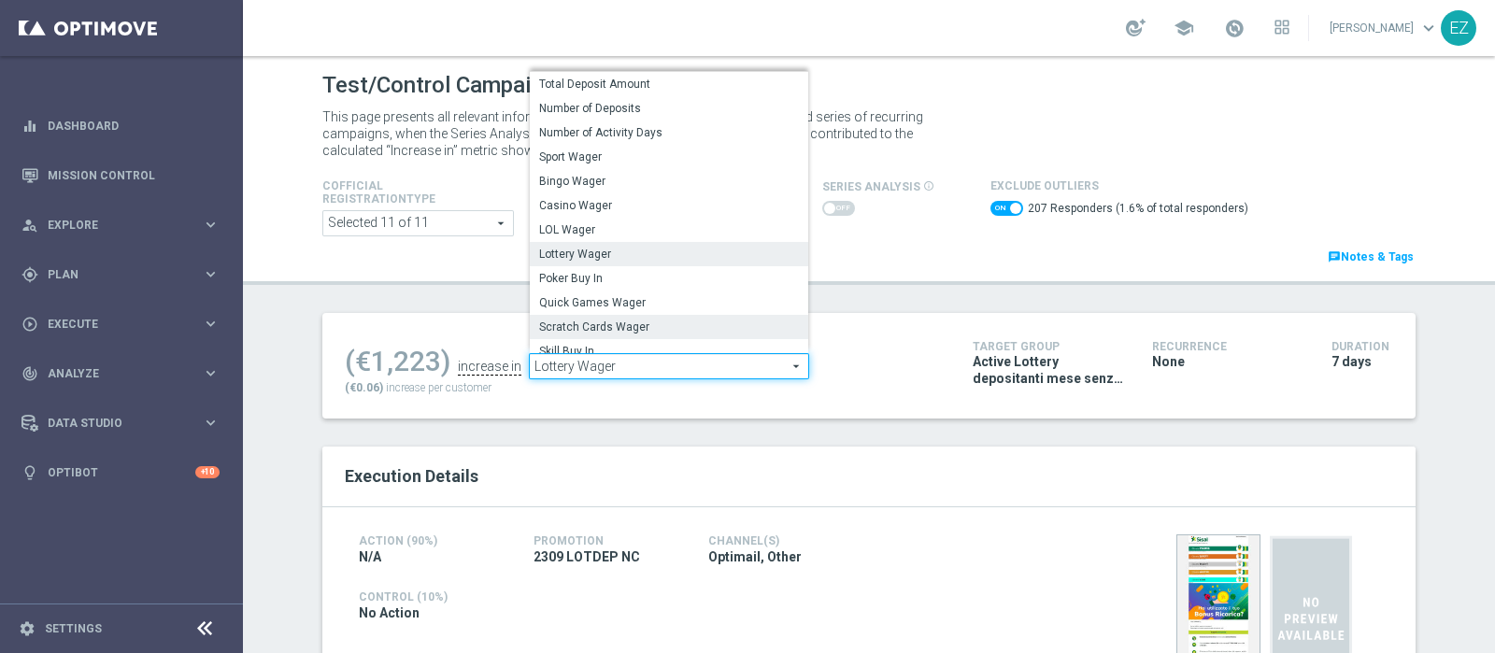
click at [640, 324] on span "Scratch Cards Wager" at bounding box center [669, 327] width 260 height 15
checkbox input "false"
type input "Scratch Cards Wager"
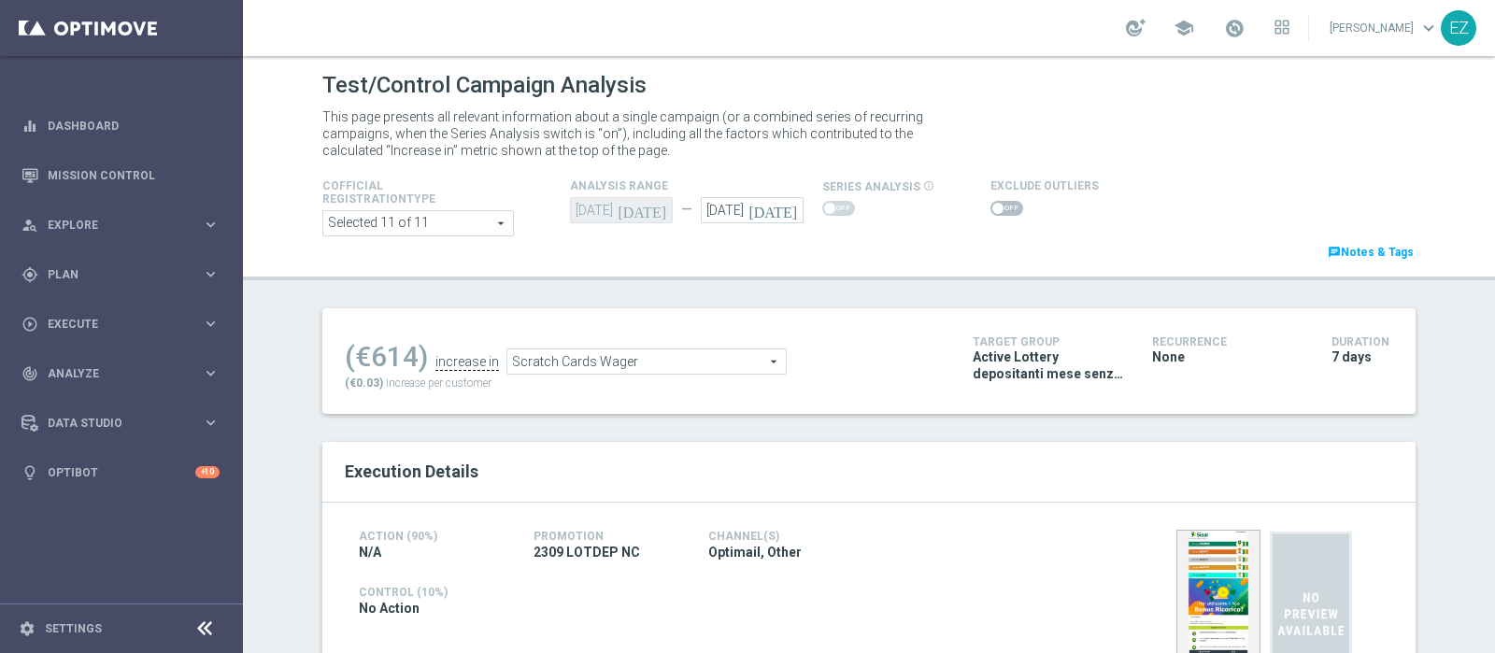
click at [991, 201] on span at bounding box center [1007, 208] width 33 height 15
click at [991, 201] on input "checkbox" at bounding box center [1007, 208] width 33 height 15
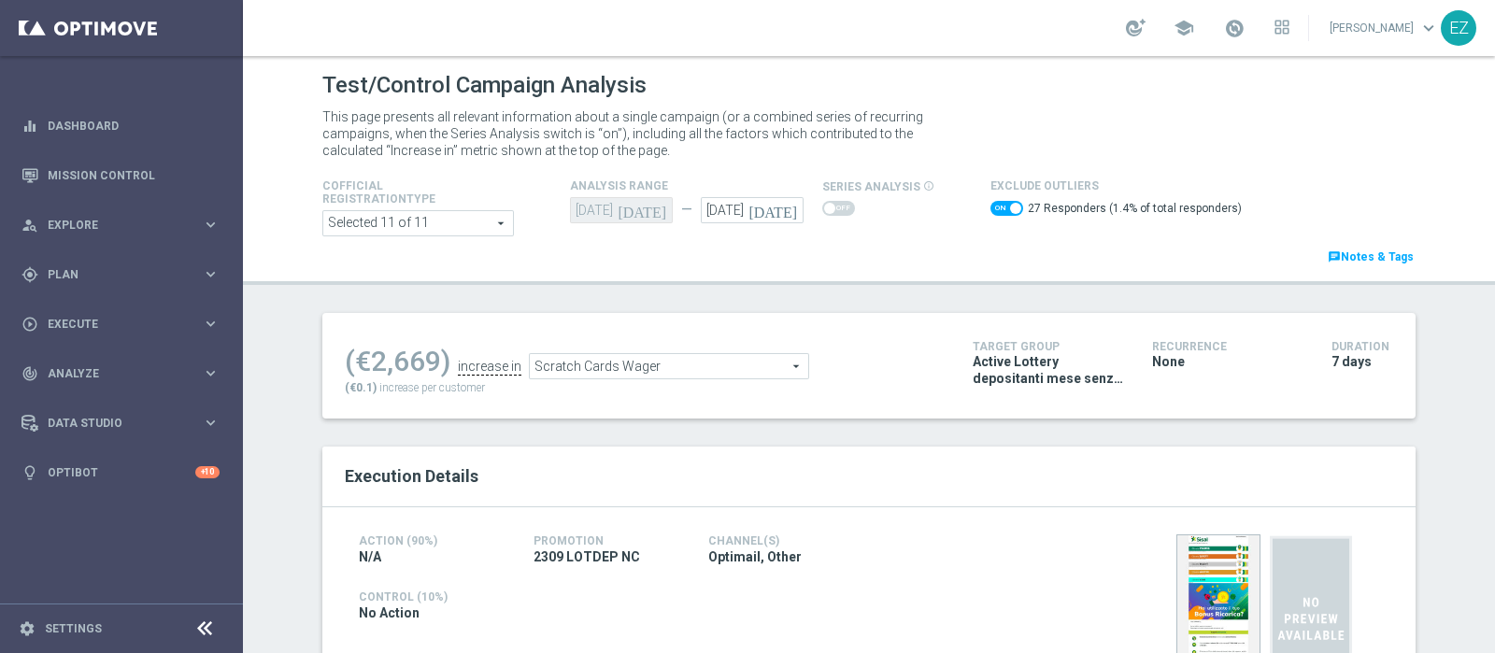
click at [694, 391] on div "(€2,669) increase in Scratch Cards Wager Scratch Cards Wager arrow_drop_down se…" at bounding box center [645, 366] width 600 height 61
click at [706, 339] on ul "(€2,669) increase in Scratch Cards Wager Scratch Cards Wager arrow_drop_down se…" at bounding box center [644, 358] width 609 height 44
click at [707, 363] on span "Scratch Cards Wager" at bounding box center [669, 366] width 279 height 24
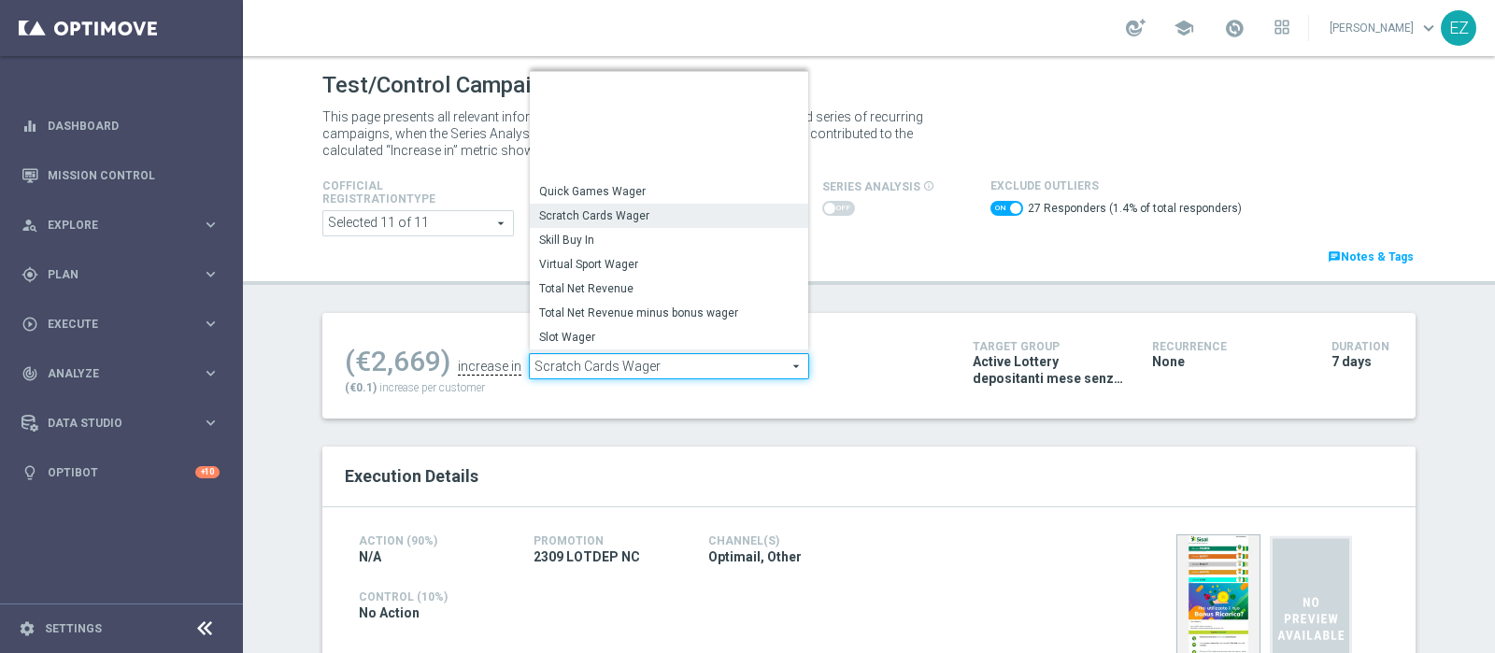
scroll to position [222, 0]
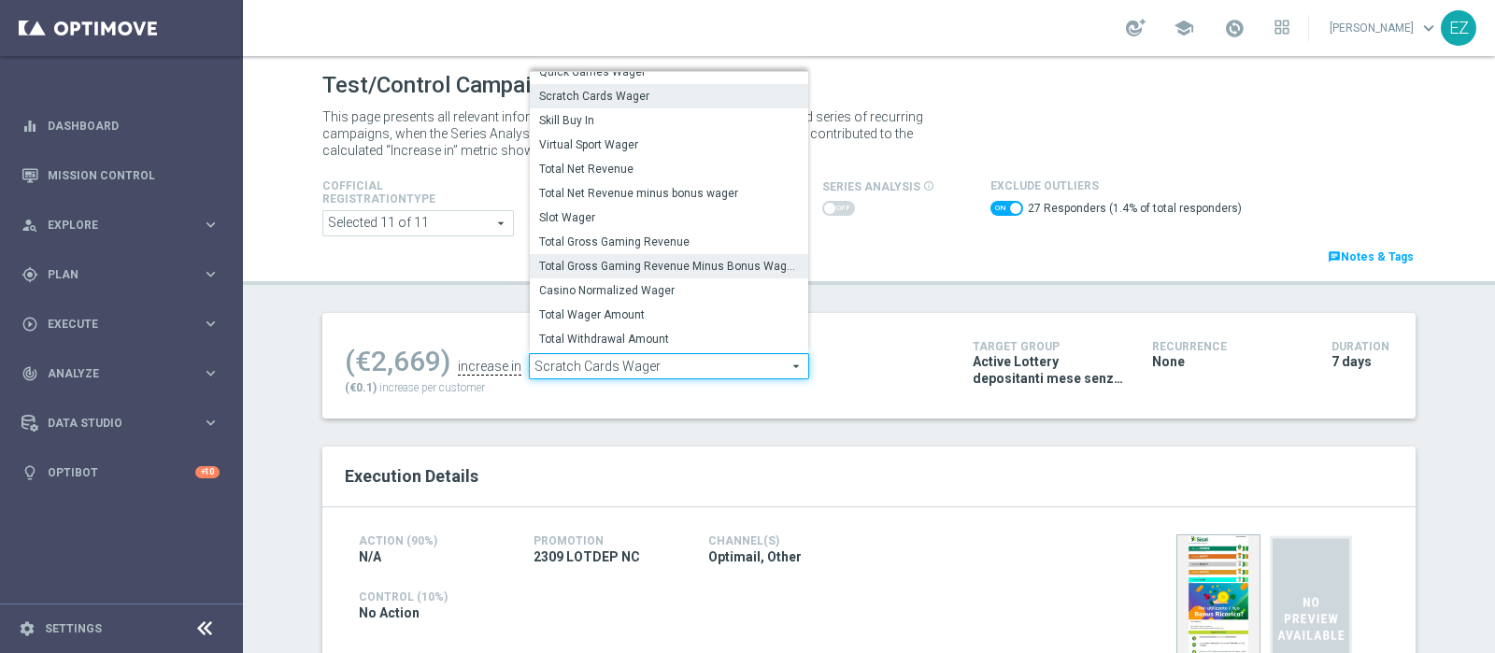
click at [686, 264] on span "Total Gross Gaming Revenue Minus Bonus Wagared" at bounding box center [669, 266] width 260 height 15
checkbox input "false"
type input "Total Gross Gaming Revenue Minus Bonus Wagared"
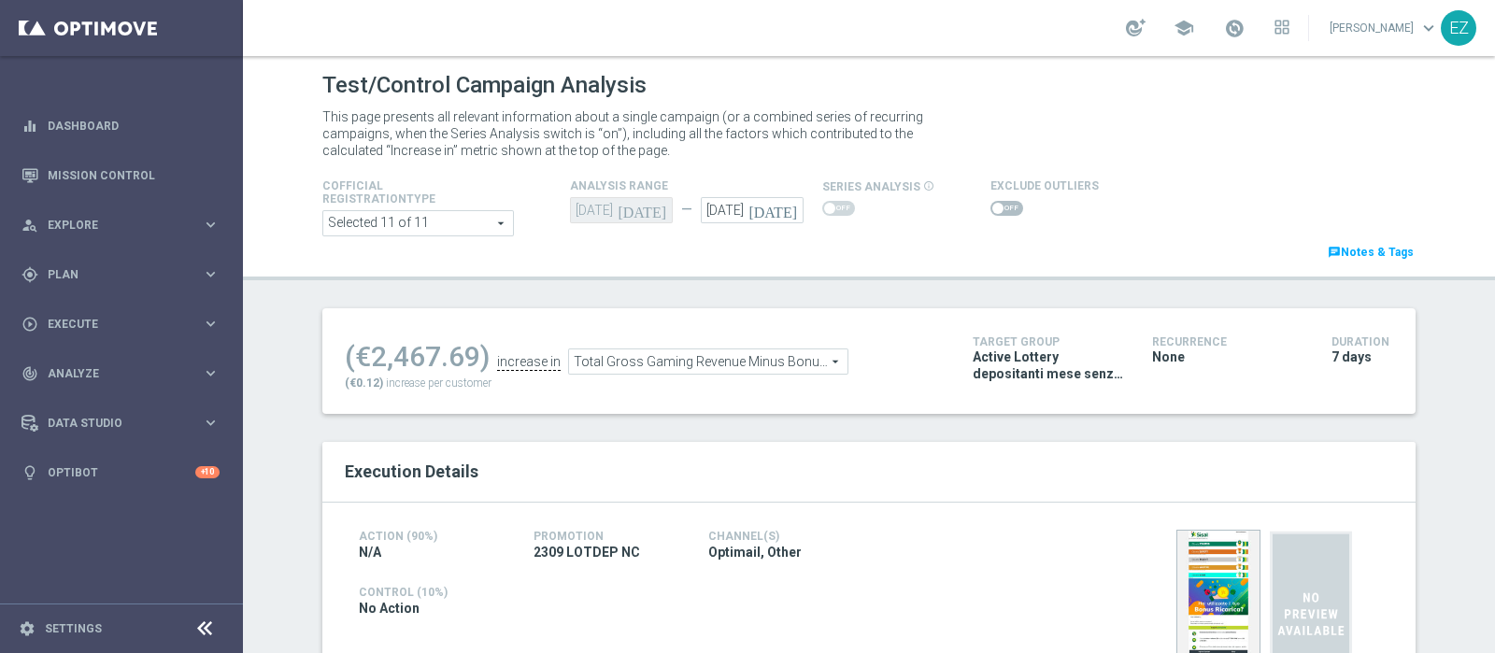
click at [993, 207] on span at bounding box center [998, 208] width 11 height 11
click at [991, 207] on input "checkbox" at bounding box center [1007, 208] width 33 height 15
checkbox input "true"
